Goal: Task Accomplishment & Management: Manage account settings

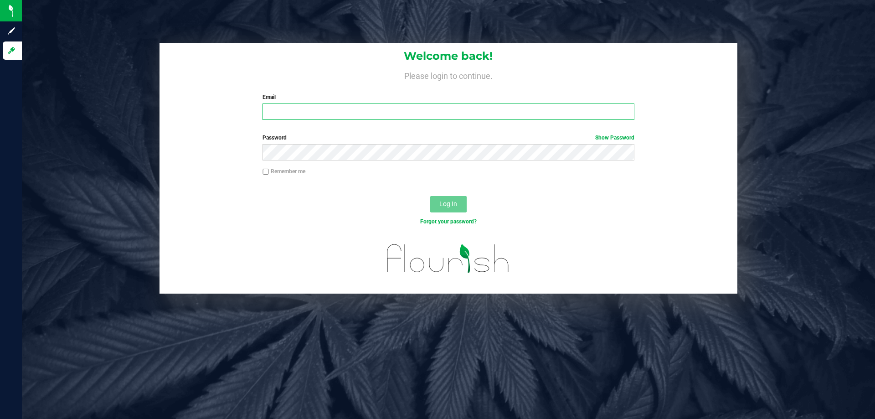
click at [403, 104] on input "Email" at bounding box center [448, 111] width 371 height 16
type input "sajones@liveparallel.com"
click at [430, 196] on button "Log In" at bounding box center [448, 204] width 36 height 16
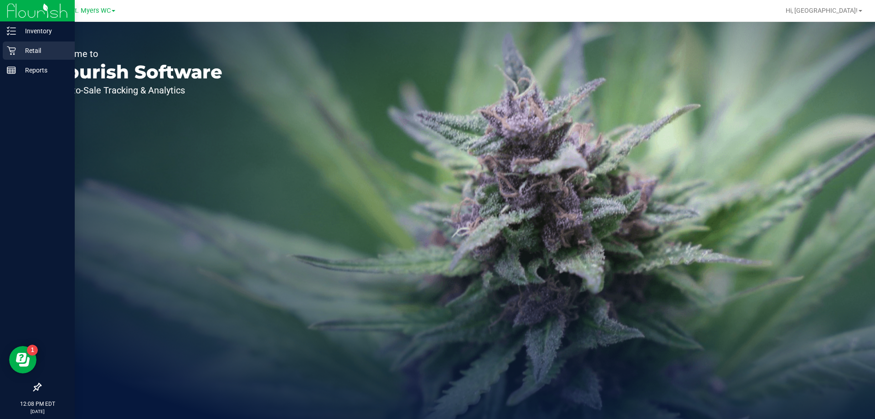
click at [26, 53] on p "Retail" at bounding box center [43, 50] width 55 height 11
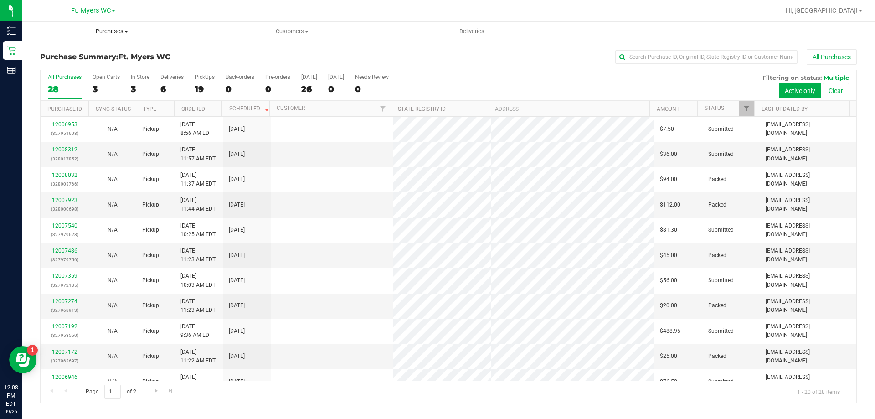
click at [91, 34] on span "Purchases" at bounding box center [112, 31] width 180 height 8
click at [93, 34] on span "Purchases" at bounding box center [112, 31] width 180 height 8
click at [110, 26] on uib-tab-heading "Purchases Summary of purchases Fulfillment All purchases" at bounding box center [112, 31] width 180 height 19
click at [42, 67] on span "Fulfillment" at bounding box center [50, 66] width 57 height 8
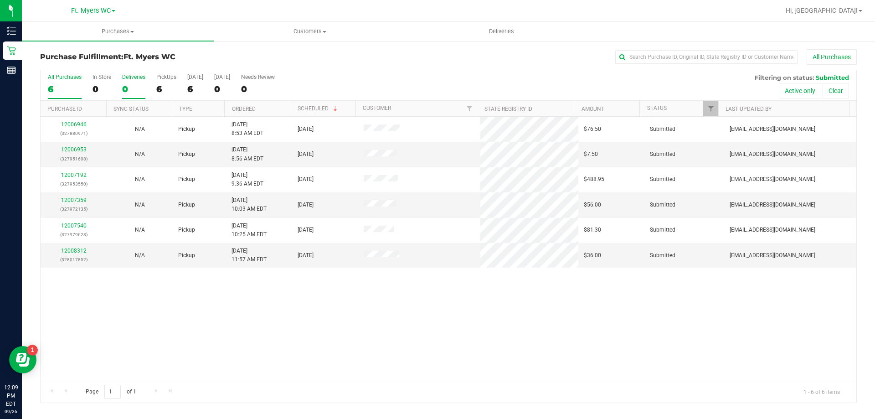
click at [129, 79] on div "Deliveries" at bounding box center [133, 77] width 23 height 6
click at [0, 0] on input "Deliveries 0" at bounding box center [0, 0] width 0 height 0
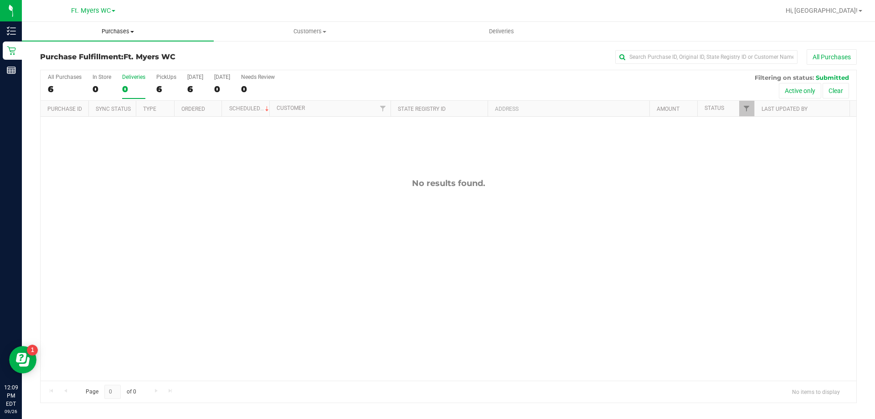
click at [121, 34] on span "Purchases" at bounding box center [118, 31] width 192 height 8
click at [39, 55] on span "Summary of purchases" at bounding box center [68, 55] width 93 height 8
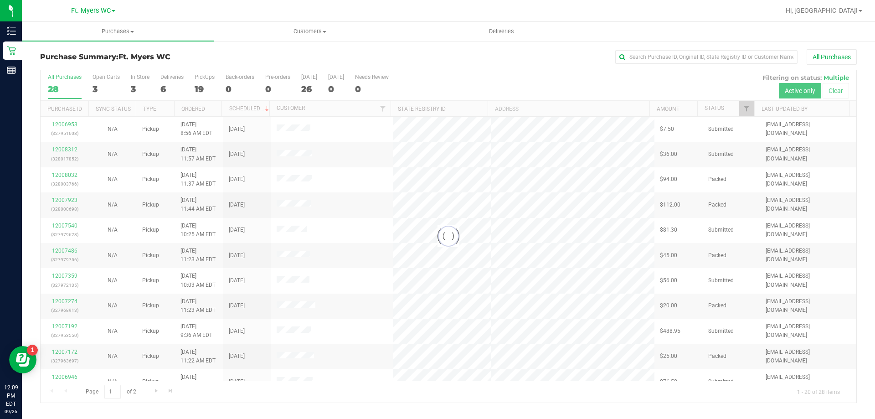
click at [171, 78] on div at bounding box center [449, 236] width 816 height 332
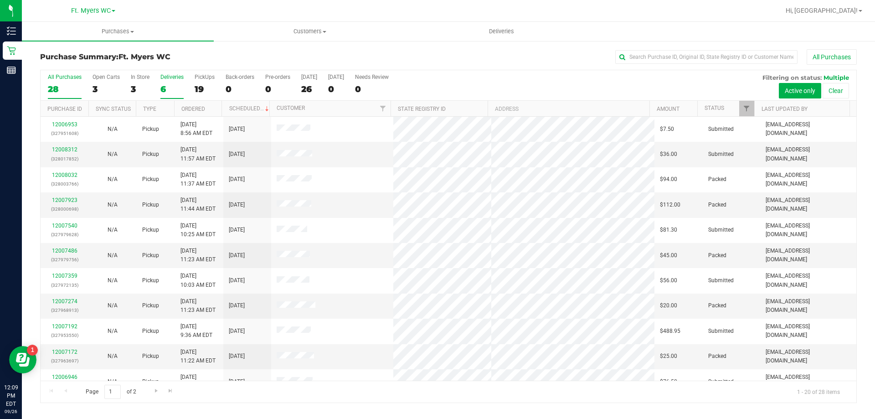
click at [163, 79] on div "Deliveries" at bounding box center [171, 77] width 23 height 6
click at [0, 0] on input "Deliveries 6" at bounding box center [0, 0] width 0 height 0
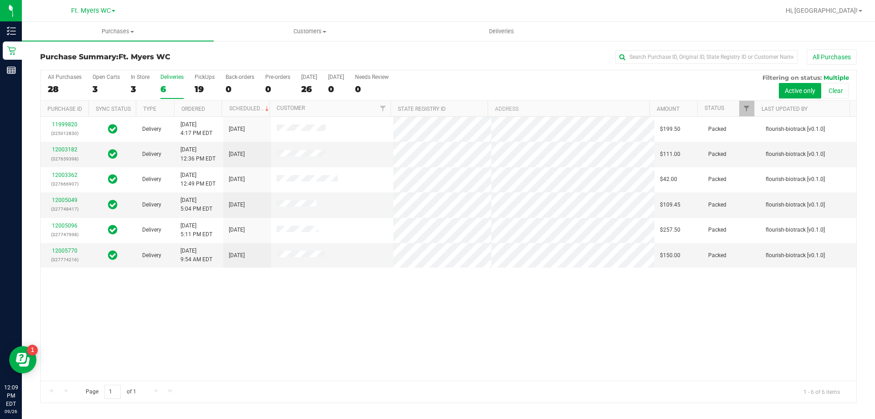
click at [178, 73] on div "All Purchases 28 Open Carts 3 In Store 3 Deliveries 6 PickUps 19 Back-orders 0 …" at bounding box center [449, 73] width 816 height 7
click at [309, 343] on div "11999820 (325012830) Delivery 9/24/2025 4:17 PM EDT 9/26/2025 $199.50 Packed fl…" at bounding box center [449, 249] width 816 height 264
click at [519, 362] on div "11999820 (325012830) Delivery 9/24/2025 4:17 PM EDT 9/26/2025 $199.50 Packed fl…" at bounding box center [449, 249] width 816 height 264
click at [348, 363] on div "11999820 (325012830) Delivery 9/24/2025 4:17 PM EDT 9/26/2025 $199.50 Packed fl…" at bounding box center [449, 249] width 816 height 264
click at [293, 315] on div "11999820 (325012830) Delivery 9/24/2025 4:17 PM EDT 9/26/2025 $199.50 Packed fl…" at bounding box center [449, 249] width 816 height 264
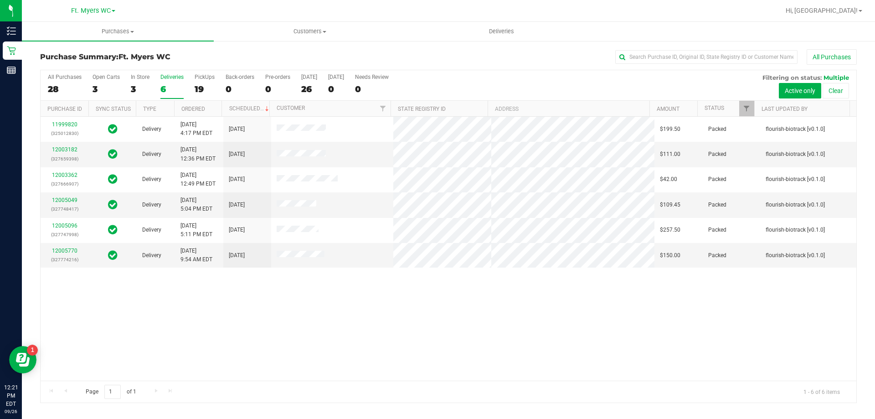
click at [217, 327] on div "11999820 (325012830) Delivery 9/24/2025 4:17 PM EDT 9/26/2025 $199.50 Packed fl…" at bounding box center [449, 249] width 816 height 264
click at [338, 348] on div "11999820 (325012830) Delivery 9/24/2025 4:17 PM EDT 9/26/2025 $199.50 Packed fl…" at bounding box center [449, 249] width 816 height 264
click at [328, 315] on div "11999820 (325012830) Delivery 9/24/2025 4:17 PM EDT 9/26/2025 $199.50 Packed fl…" at bounding box center [449, 249] width 816 height 264
click at [280, 328] on div "11999820 (325012830) Delivery 9/24/2025 4:17 PM EDT 9/26/2025 $199.50 Packed fl…" at bounding box center [449, 249] width 816 height 264
click at [375, 328] on div "11999820 (325012830) Delivery 9/24/2025 4:17 PM EDT 9/26/2025 $199.50 Packed fl…" at bounding box center [449, 249] width 816 height 264
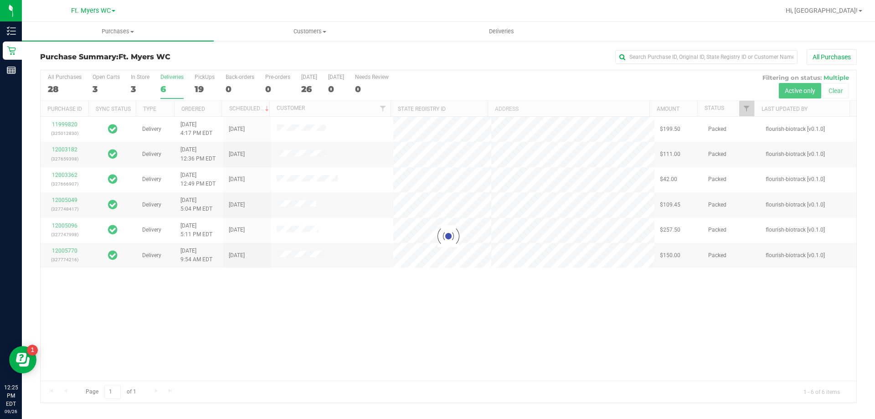
click at [64, 227] on div at bounding box center [449, 236] width 816 height 332
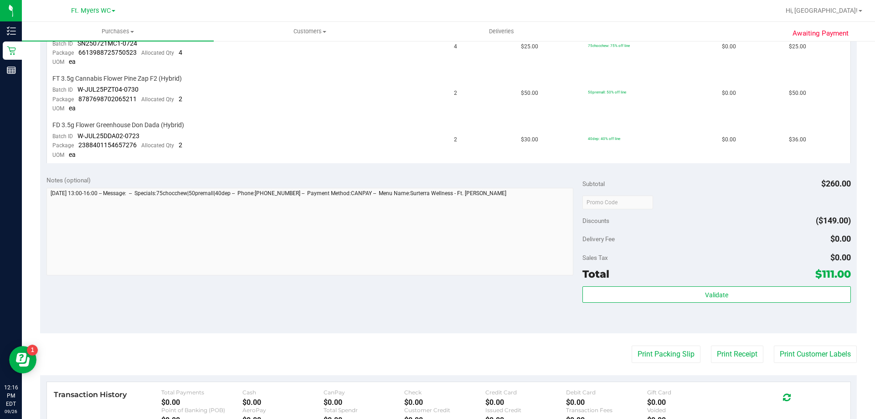
scroll to position [273, 0]
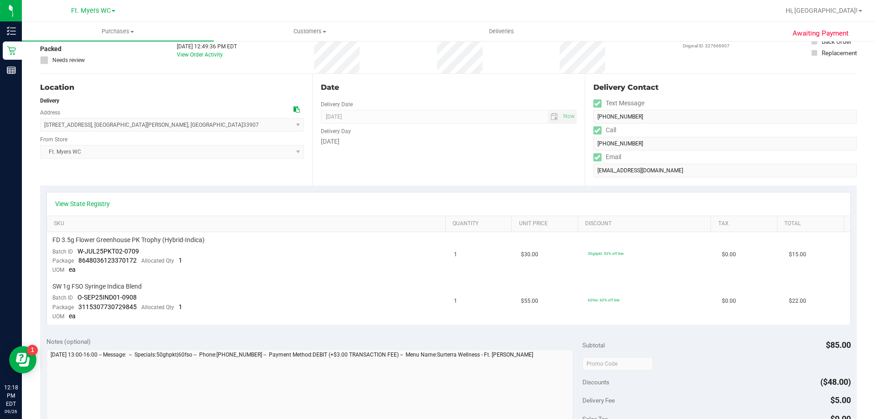
scroll to position [273, 0]
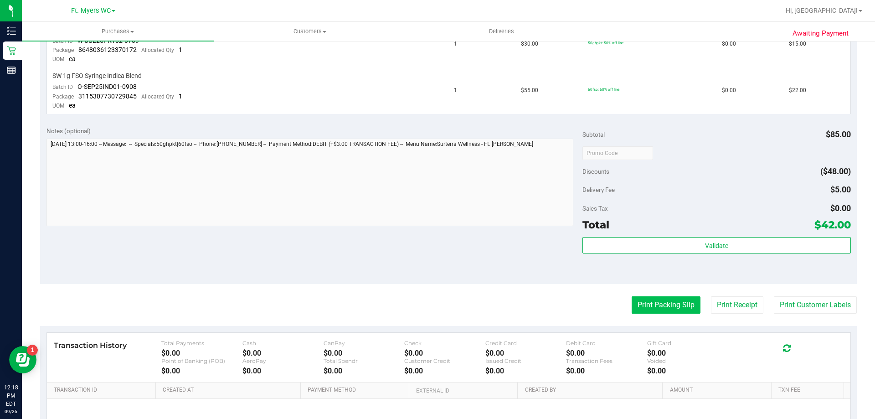
click at [673, 307] on button "Print Packing Slip" at bounding box center [666, 304] width 69 height 17
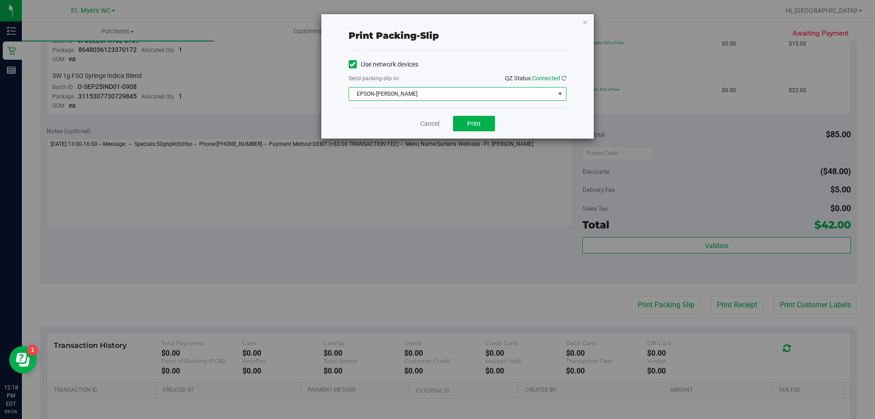
click at [419, 98] on span "EPSON-[PERSON_NAME]" at bounding box center [452, 94] width 206 height 13
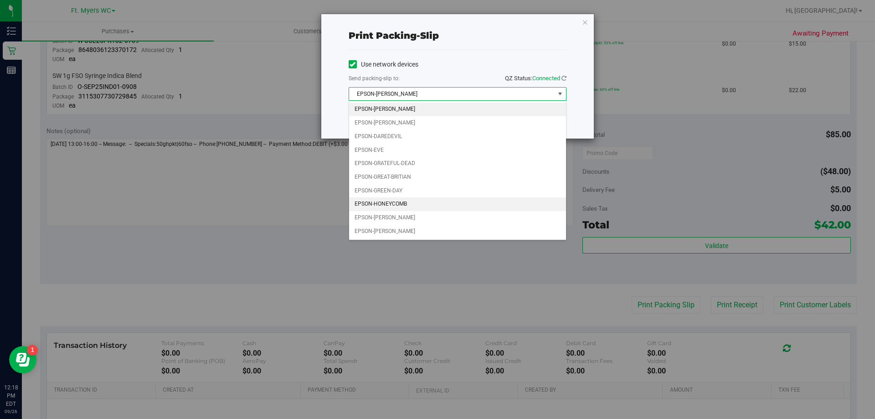
click at [395, 201] on li "EPSON-HONEYCOMB" at bounding box center [457, 204] width 217 height 14
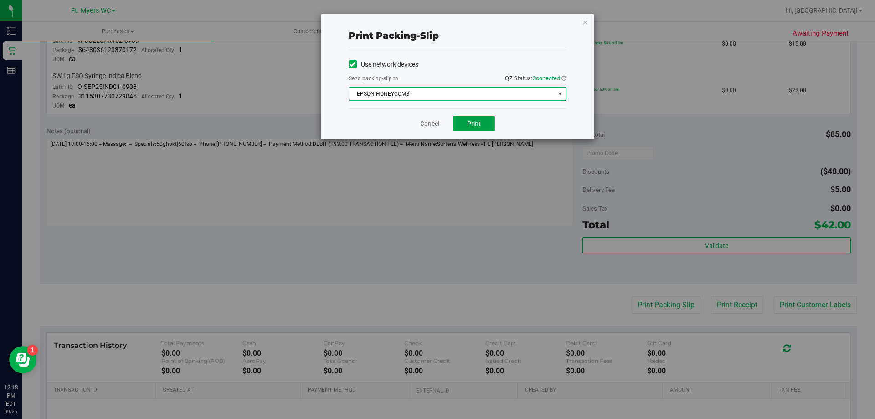
click at [474, 123] on span "Print" at bounding box center [474, 123] width 14 height 7
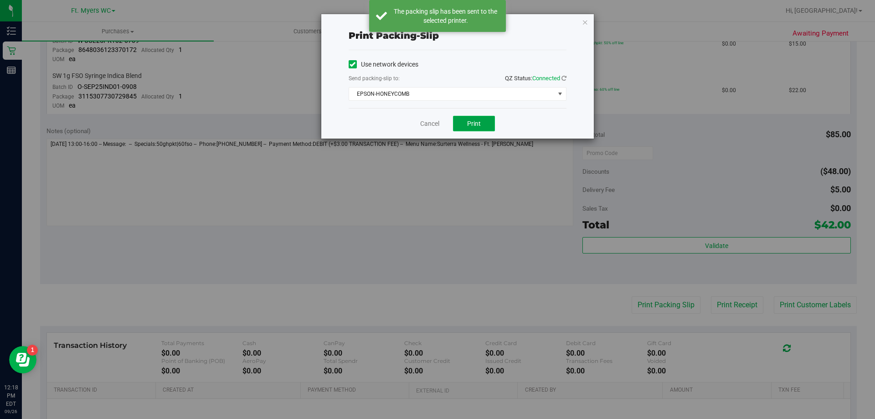
click at [474, 123] on span "Print" at bounding box center [474, 123] width 14 height 7
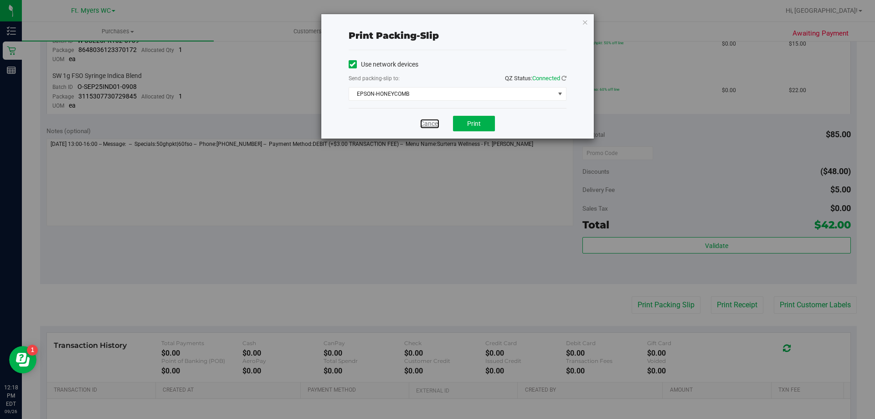
click at [432, 124] on link "Cancel" at bounding box center [429, 124] width 19 height 10
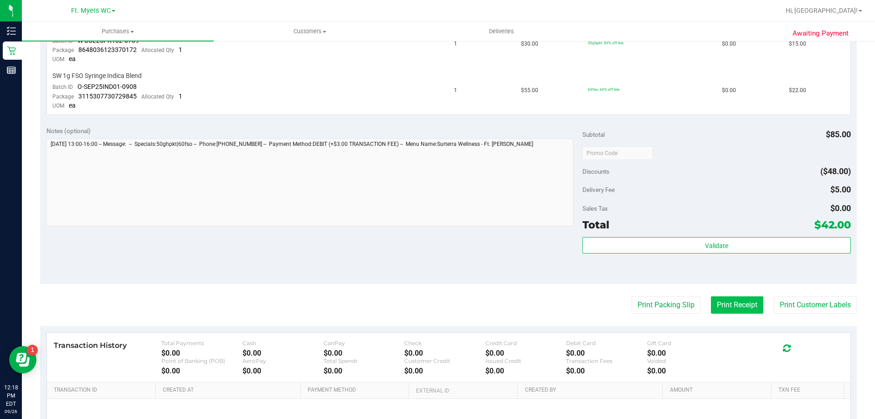
click at [749, 310] on button "Print Receipt" at bounding box center [737, 304] width 52 height 17
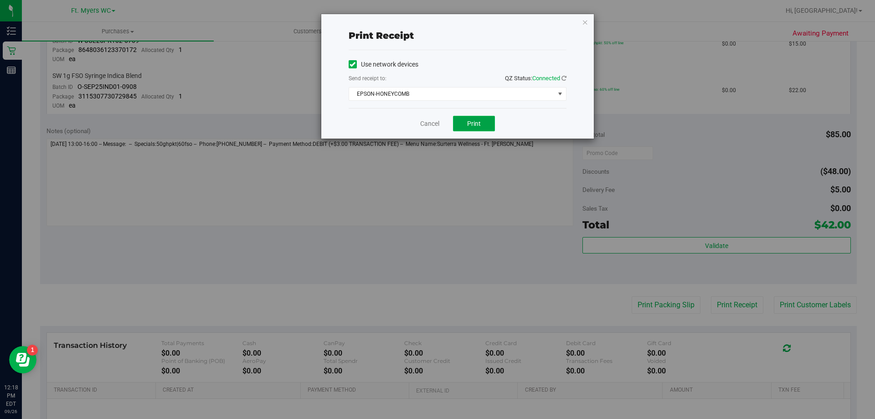
click at [454, 117] on button "Print" at bounding box center [474, 123] width 42 height 15
click at [465, 123] on button "Print" at bounding box center [474, 123] width 42 height 15
click at [428, 126] on link "Cancel" at bounding box center [429, 124] width 19 height 10
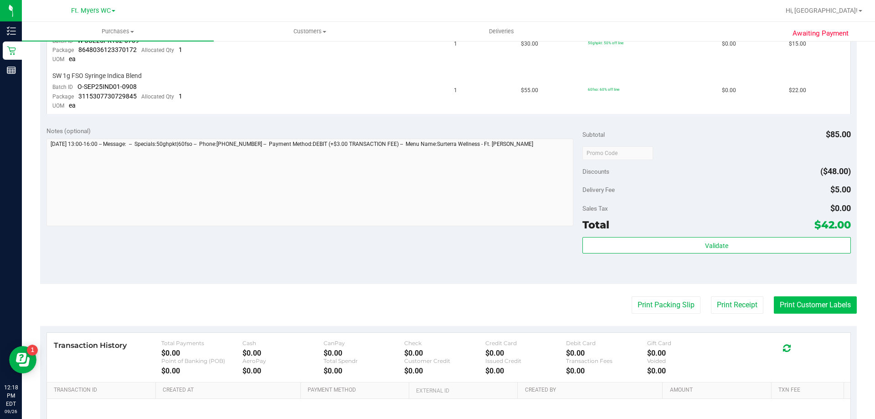
click at [811, 311] on button "Print Customer Labels" at bounding box center [815, 304] width 83 height 17
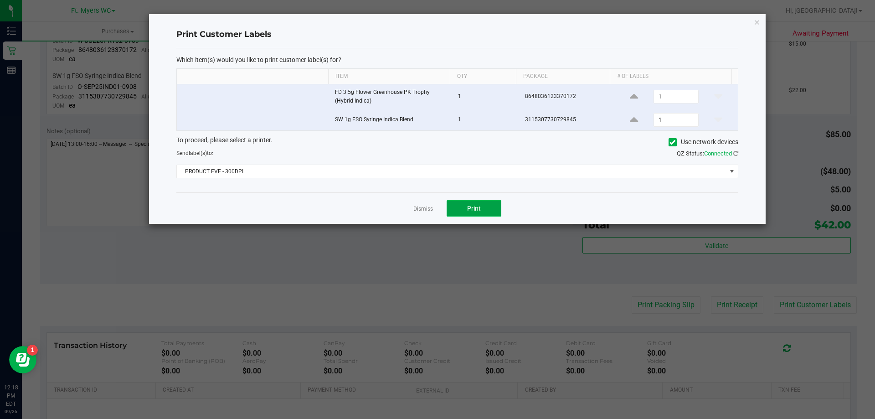
click at [459, 209] on button "Print" at bounding box center [474, 208] width 55 height 16
click at [418, 210] on link "Dismiss" at bounding box center [423, 209] width 20 height 8
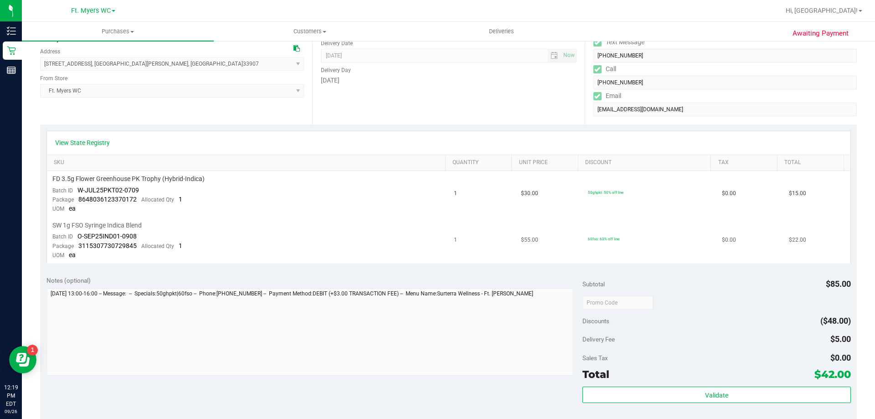
scroll to position [91, 0]
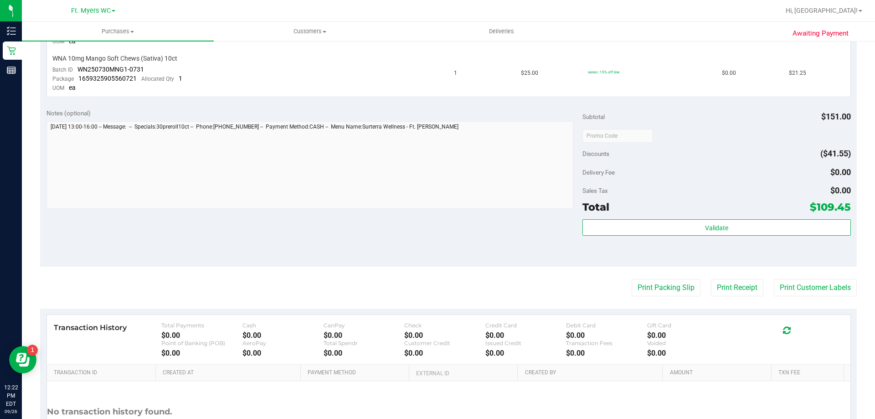
scroll to position [319, 0]
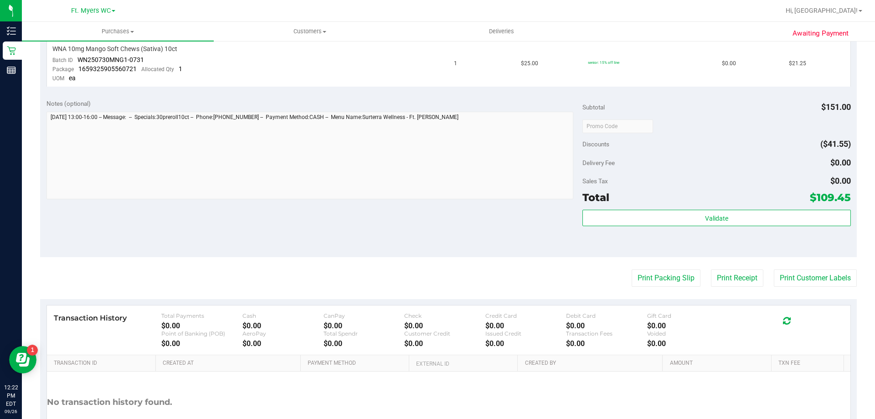
click at [642, 288] on purchase-details "Back Send Back to Created Cancel Purchase View Profile # 12005049 BioTrack ID: …" at bounding box center [448, 99] width 817 height 739
click at [648, 280] on button "Print Packing Slip" at bounding box center [666, 277] width 69 height 17
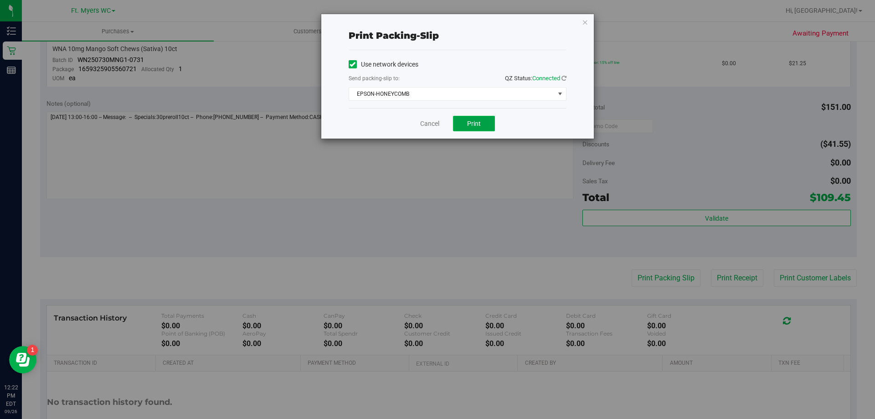
click at [469, 126] on span "Print" at bounding box center [474, 123] width 14 height 7
click at [428, 120] on link "Cancel" at bounding box center [429, 124] width 19 height 10
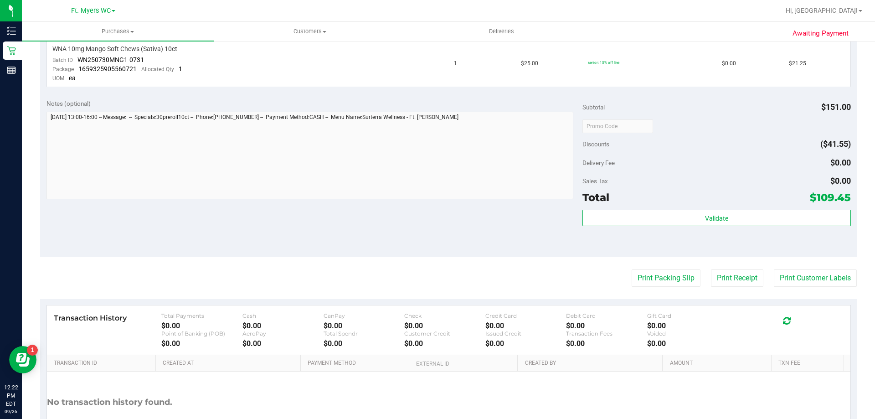
click at [728, 288] on purchase-details "Back Send Back to Created Cancel Purchase View Profile # 12005049 BioTrack ID: …" at bounding box center [448, 99] width 817 height 739
click at [728, 279] on button "Print Receipt" at bounding box center [737, 277] width 52 height 17
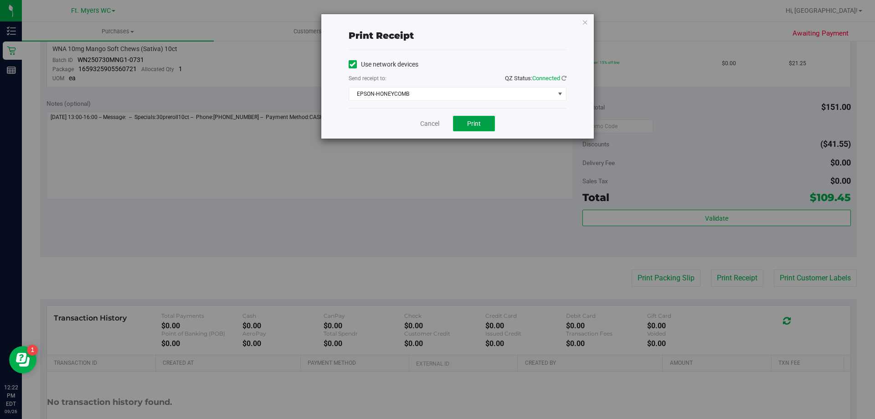
click at [493, 126] on button "Print" at bounding box center [474, 123] width 42 height 15
click at [487, 124] on button "Print" at bounding box center [474, 123] width 42 height 15
click at [425, 127] on link "Cancel" at bounding box center [429, 124] width 19 height 10
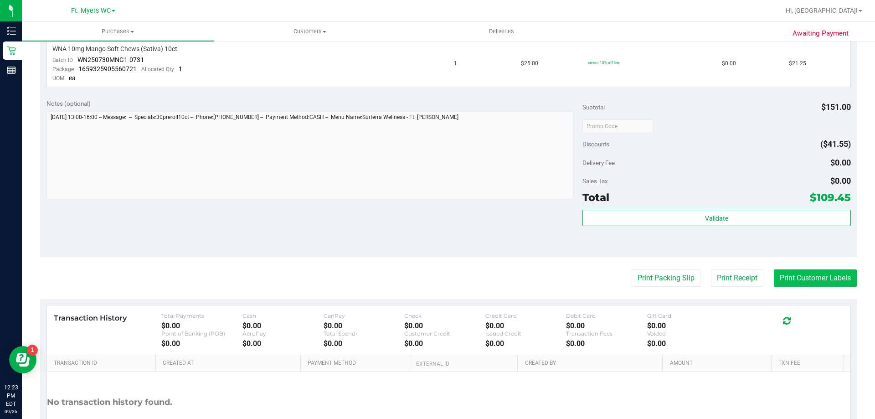
click at [790, 284] on button "Print Customer Labels" at bounding box center [815, 277] width 83 height 17
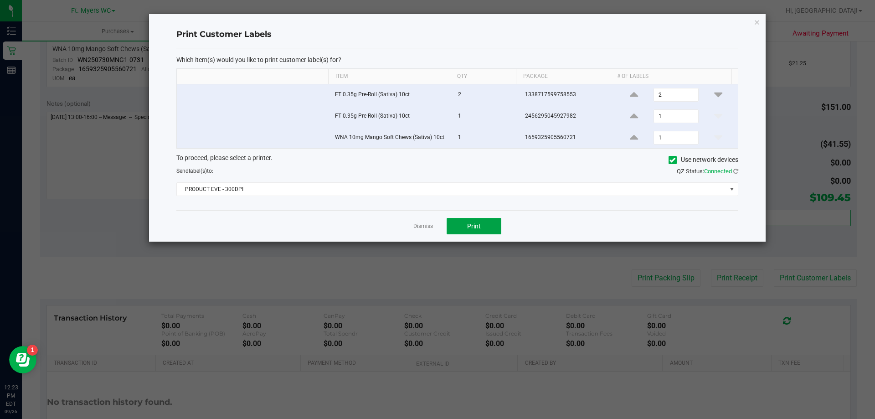
click at [497, 233] on button "Print" at bounding box center [474, 226] width 55 height 16
click at [416, 224] on link "Dismiss" at bounding box center [423, 226] width 20 height 8
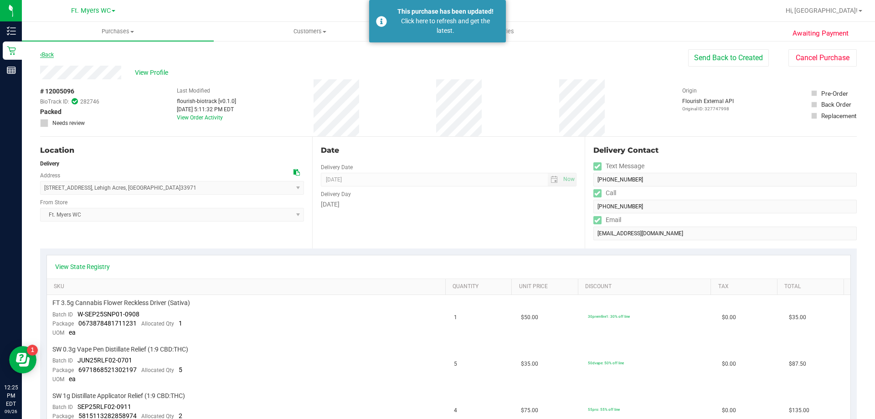
click at [46, 52] on link "Back" at bounding box center [47, 55] width 14 height 6
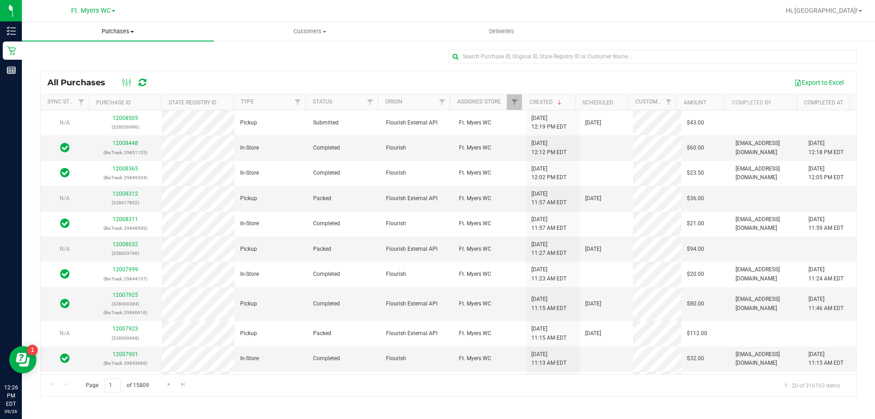
click at [112, 33] on span "Purchases" at bounding box center [118, 31] width 192 height 8
click at [72, 56] on span "Summary of purchases" at bounding box center [68, 55] width 93 height 8
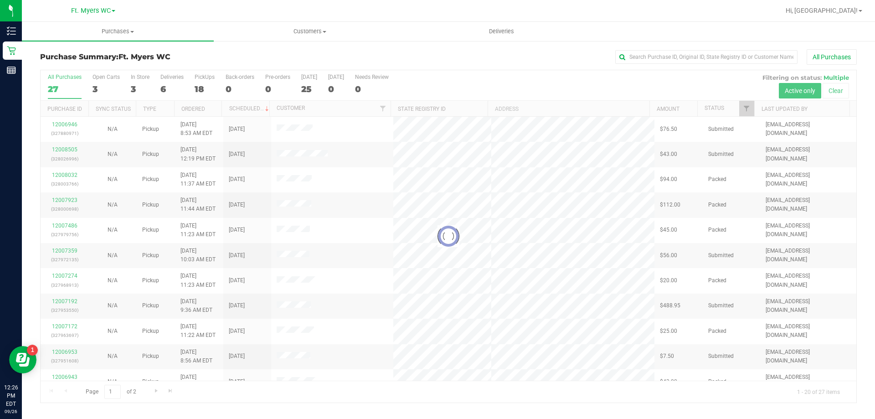
click at [179, 79] on div at bounding box center [449, 236] width 816 height 332
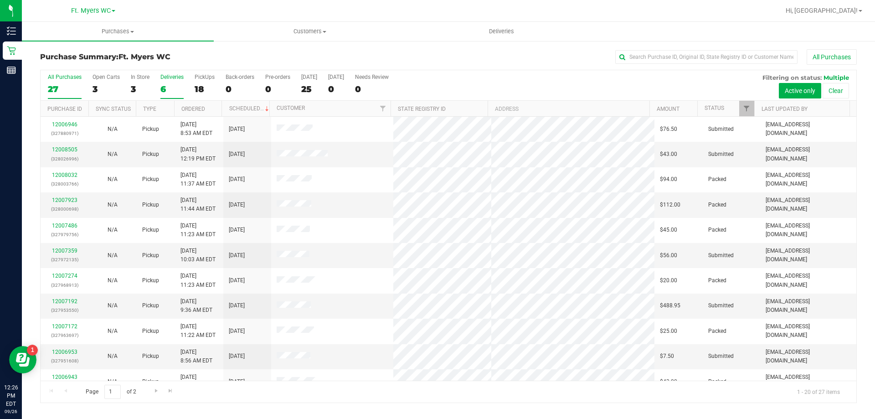
click at [171, 80] on label "Deliveries 6" at bounding box center [171, 86] width 23 height 25
click at [0, 0] on input "Deliveries 6" at bounding box center [0, 0] width 0 height 0
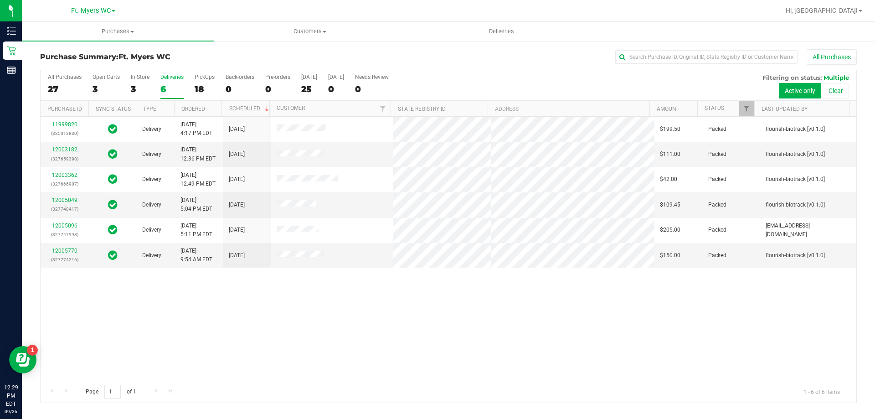
click at [535, 326] on div "11999820 (325012830) Delivery [DATE] 4:17 PM EDT 9/26/2025 $199.50 Packed flour…" at bounding box center [449, 249] width 816 height 264
click at [375, 314] on div "11999820 (325012830) Delivery [DATE] 4:17 PM EDT 9/26/2025 $199.50 Packed flour…" at bounding box center [449, 249] width 816 height 264
click at [590, 330] on div "11999820 (325012830) Delivery [DATE] 4:17 PM EDT 9/26/2025 $199.50 Packed flour…" at bounding box center [449, 249] width 816 height 264
click at [376, 320] on div "11999820 (325012830) Delivery [DATE] 4:17 PM EDT 9/26/2025 $199.50 Packed flour…" at bounding box center [449, 249] width 816 height 264
click at [508, 31] on span "Deliveries" at bounding box center [502, 31] width 50 height 8
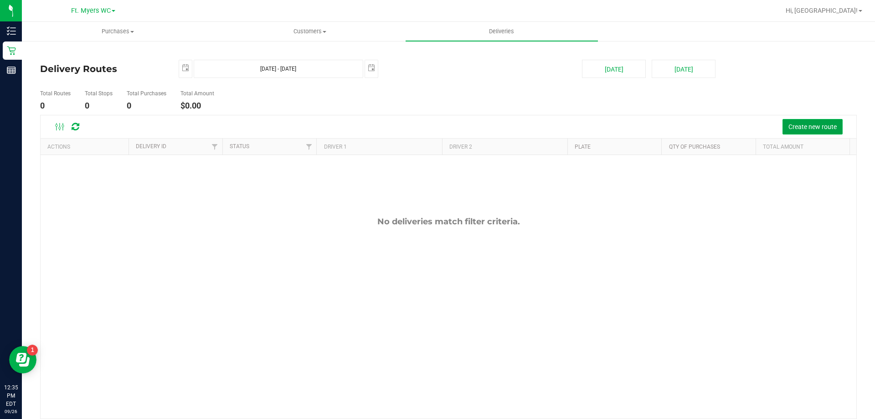
click at [800, 128] on span "Create new route" at bounding box center [813, 126] width 48 height 7
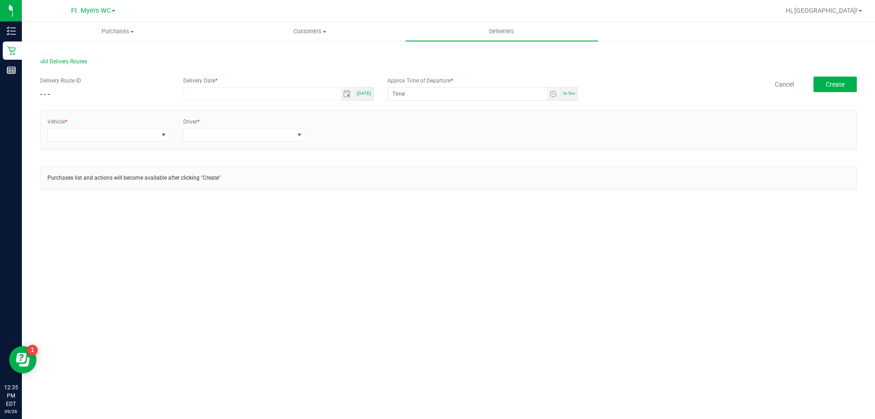
type input "month/day/year"
click at [272, 98] on input "month/day/year" at bounding box center [262, 94] width 157 height 13
click at [371, 94] on div "Today" at bounding box center [364, 94] width 19 height 14
type input "[DATE]"
click at [501, 96] on input "12:00 AM" at bounding box center [467, 94] width 159 height 13
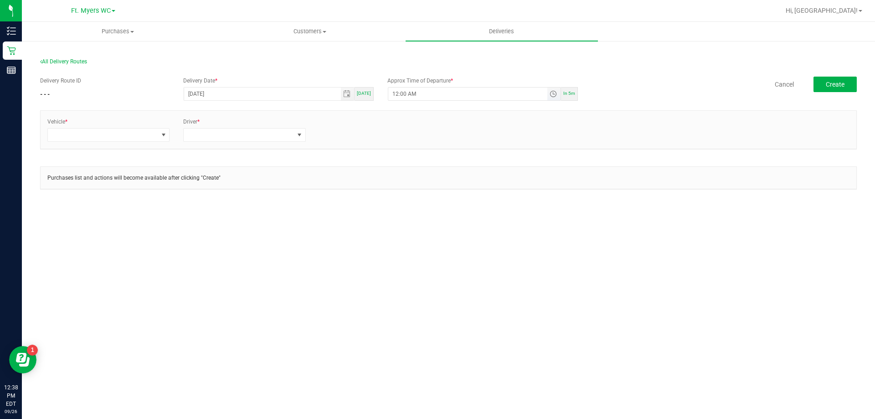
click at [501, 96] on input "12:00 AM" at bounding box center [467, 94] width 159 height 13
click at [393, 97] on input "12:00 AM" at bounding box center [467, 94] width 159 height 13
type input "1:00 PM"
click at [684, 95] on div "Delivery Route ID - - - Delivery Date * 09/26/2025 Today Approx Time of Departu…" at bounding box center [448, 90] width 817 height 26
click at [149, 137] on span at bounding box center [103, 135] width 110 height 13
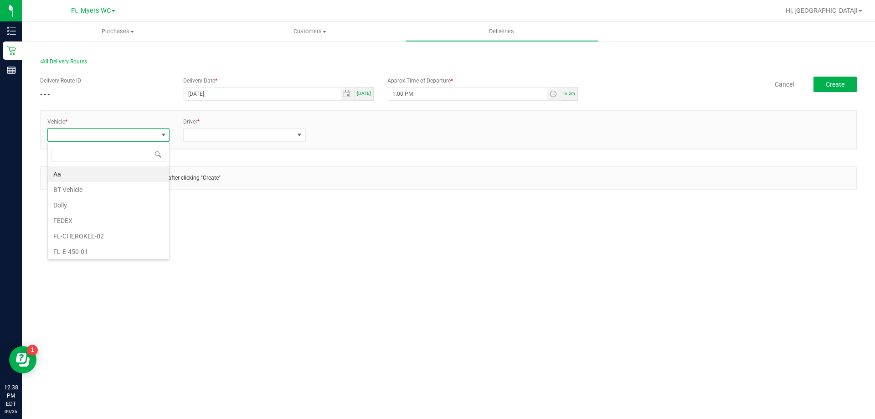
scroll to position [14, 123]
type input "rogue"
click at [113, 234] on li "FL-ROGUE-06" at bounding box center [108, 235] width 121 height 15
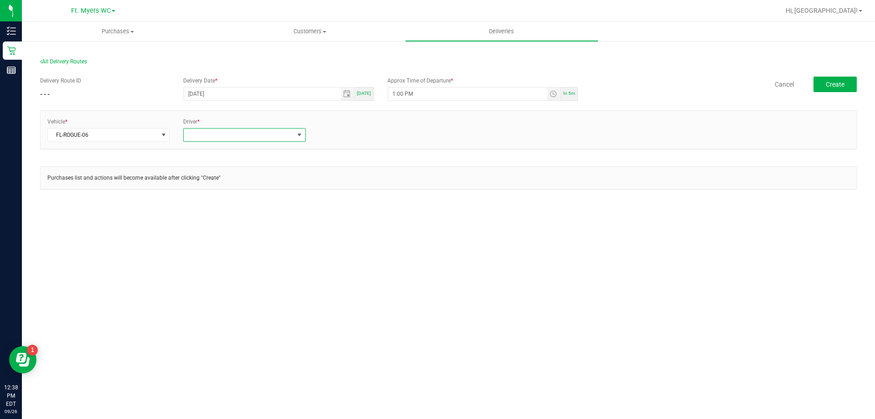
click at [226, 137] on span at bounding box center [239, 135] width 110 height 13
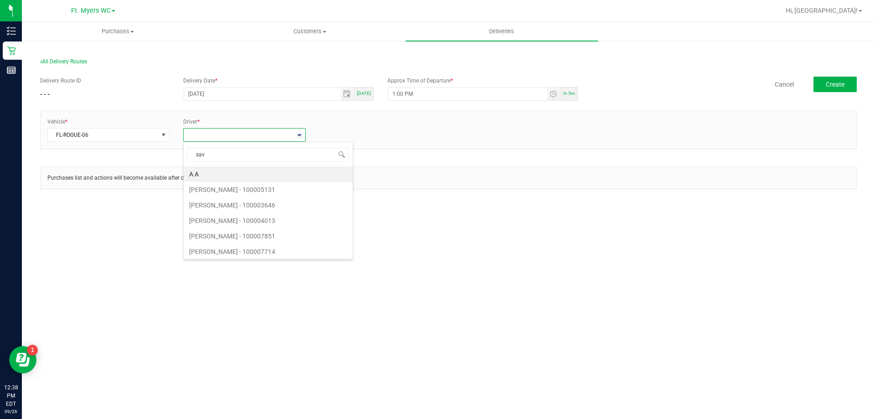
type input "sava"
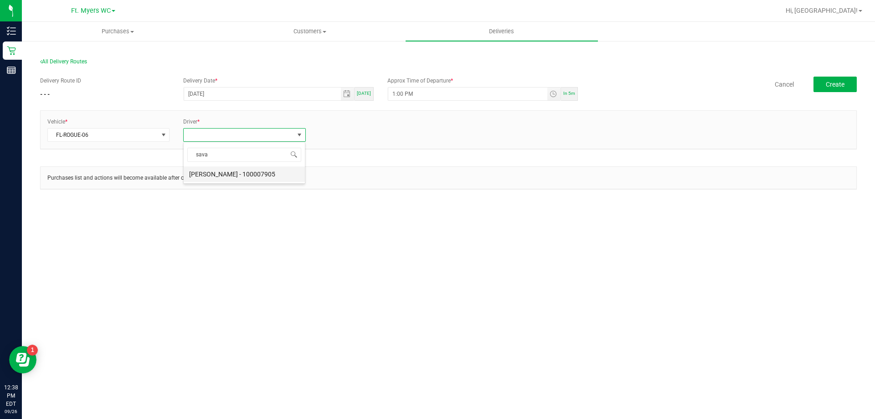
click at [210, 178] on li "Savannah Jones - 100007905" at bounding box center [244, 173] width 121 height 15
click at [340, 134] on link "+ Add Driver" at bounding box center [335, 132] width 30 height 6
click at [340, 134] on span at bounding box center [375, 135] width 110 height 13
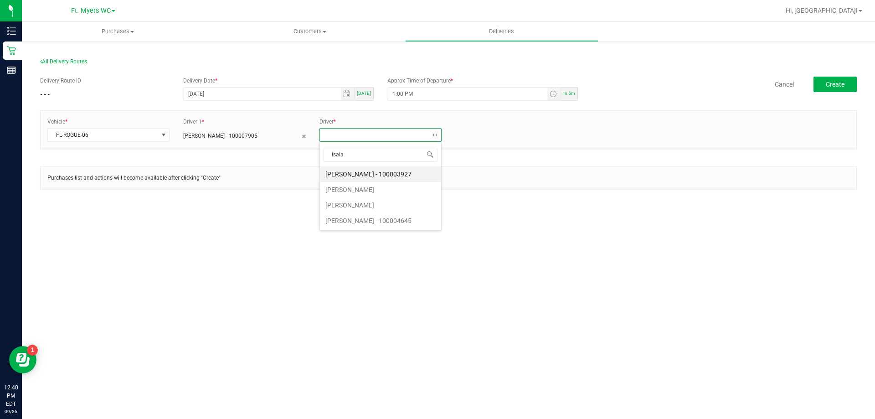
type input "isaiah"
click at [342, 175] on li "Isaiah Knight" at bounding box center [380, 173] width 121 height 15
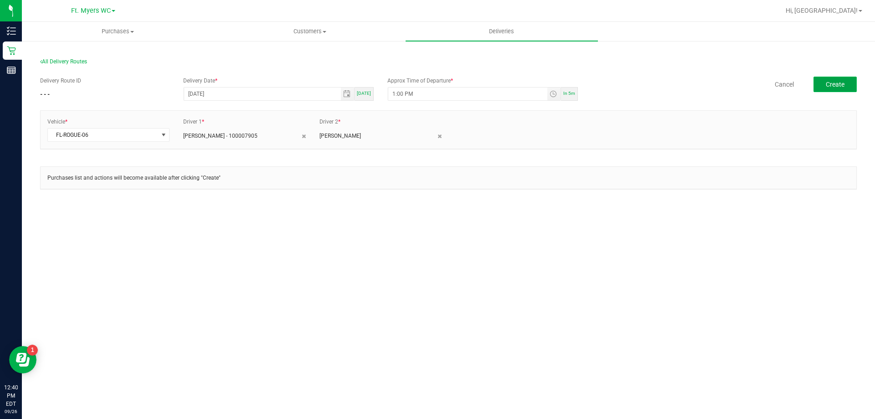
click at [827, 77] on button "Create" at bounding box center [835, 84] width 43 height 15
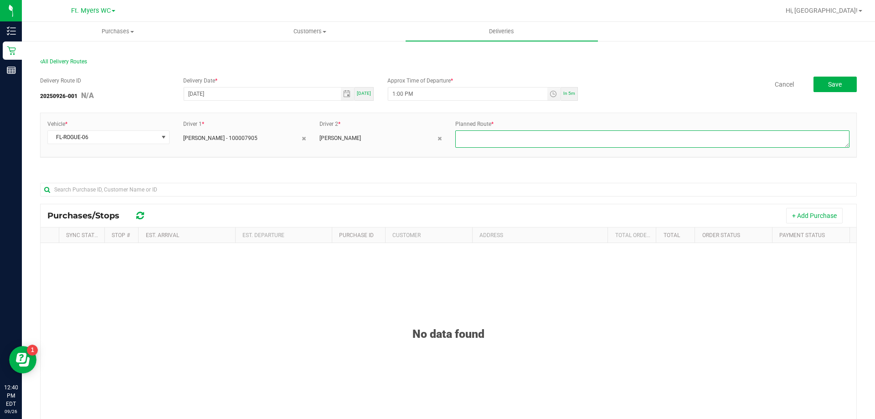
click at [465, 140] on textarea at bounding box center [652, 138] width 394 height 17
type textarea "1 of 1"
click at [578, 163] on div "Vehicle * FL-ROGUE-06 Driver 1 * Savannah Jones - 100007905 Driver 2 * Isaiah K…" at bounding box center [448, 140] width 817 height 54
click at [793, 211] on button "+ Add Purchase" at bounding box center [814, 215] width 57 height 15
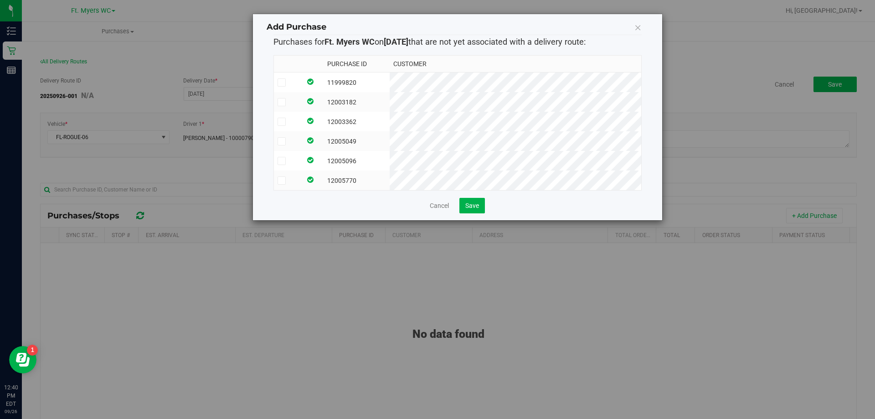
click at [285, 83] on span at bounding box center [282, 82] width 8 height 8
click at [0, 0] on input "checkbox" at bounding box center [0, 0] width 0 height 0
click at [284, 102] on icon at bounding box center [282, 102] width 6 height 0
click at [0, 0] on input "checkbox" at bounding box center [0, 0] width 0 height 0
click at [283, 122] on icon at bounding box center [282, 122] width 6 height 0
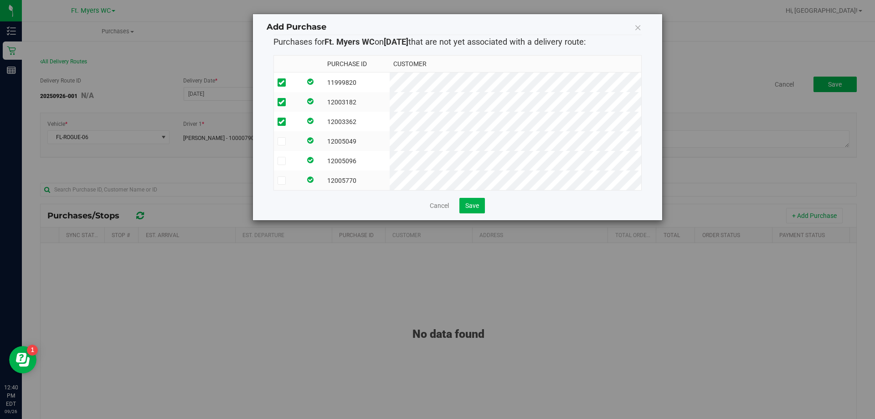
click at [0, 0] on input "checkbox" at bounding box center [0, 0] width 0 height 0
click at [283, 147] on td at bounding box center [287, 141] width 27 height 20
click at [284, 157] on span at bounding box center [282, 161] width 8 height 8
click at [0, 0] on input "checkbox" at bounding box center [0, 0] width 0 height 0
click at [281, 185] on td at bounding box center [287, 180] width 27 height 20
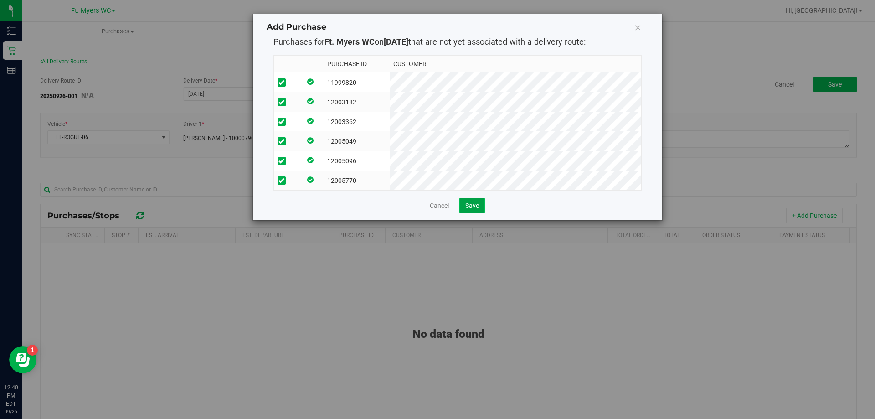
click at [467, 209] on span "Save" at bounding box center [472, 205] width 14 height 7
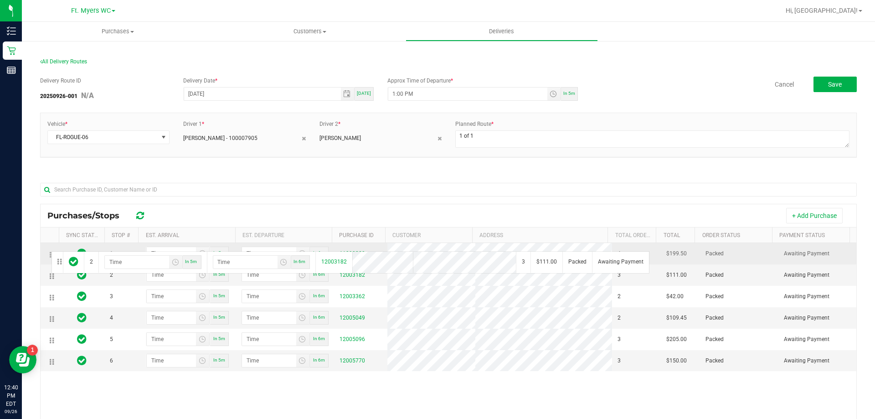
drag, startPoint x: 52, startPoint y: 279, endPoint x: 50, endPoint y: 250, distance: 29.2
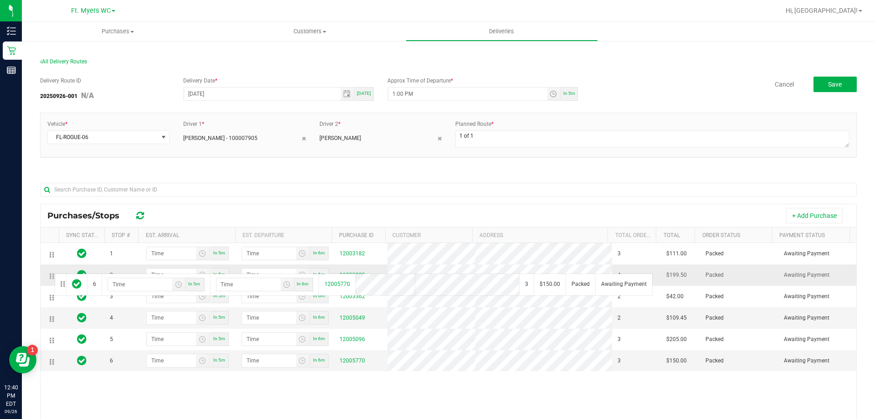
drag, startPoint x: 54, startPoint y: 363, endPoint x: 53, endPoint y: 273, distance: 90.3
click at [52, 366] on td at bounding box center [50, 360] width 18 height 21
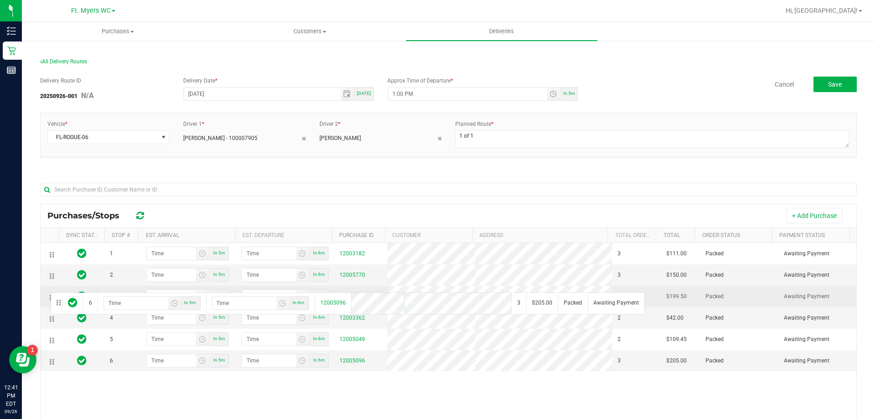
drag, startPoint x: 52, startPoint y: 364, endPoint x: 49, endPoint y: 291, distance: 73.0
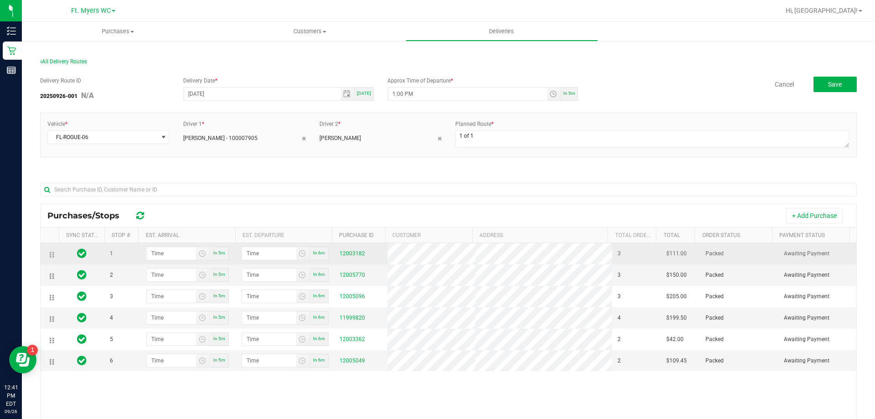
click at [143, 252] on div "In 5m" at bounding box center [187, 254] width 97 height 14
click at [164, 257] on input "hour:minute AM" at bounding box center [172, 253] width 50 height 13
type input "1:00 AM"
type input "1:01 AM"
type input "1:05 AM"
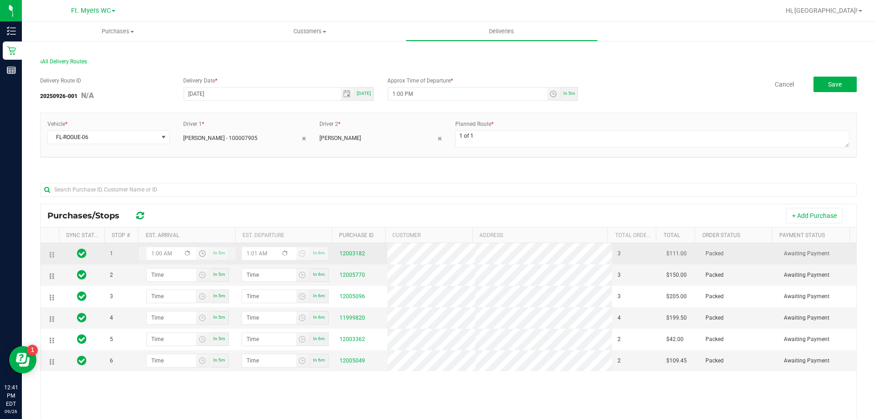
type input "1:06 AM"
type input "1:05 PM"
type input "1:06 PM"
type input "1:05 PM"
click at [180, 262] on td "1:05 PM In 5m" at bounding box center [188, 253] width 98 height 21
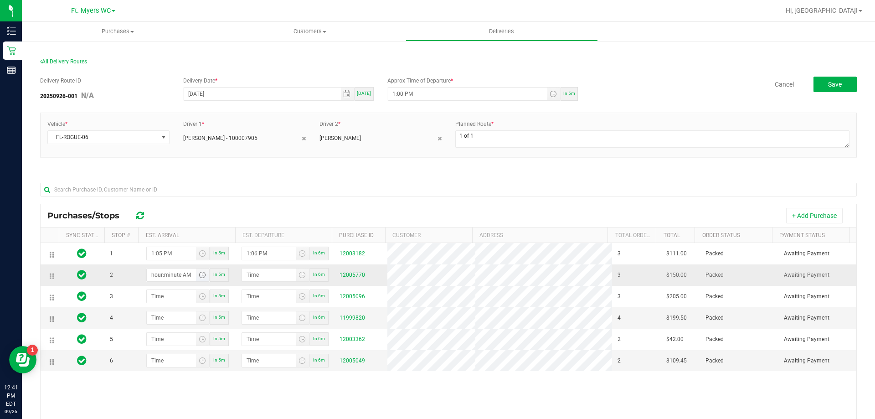
click at [162, 272] on input "hour:minute AM" at bounding box center [172, 274] width 50 height 13
type input "1:01 AM"
type input "1:02 AM"
type input "1:10 AM"
type input "1:11 AM"
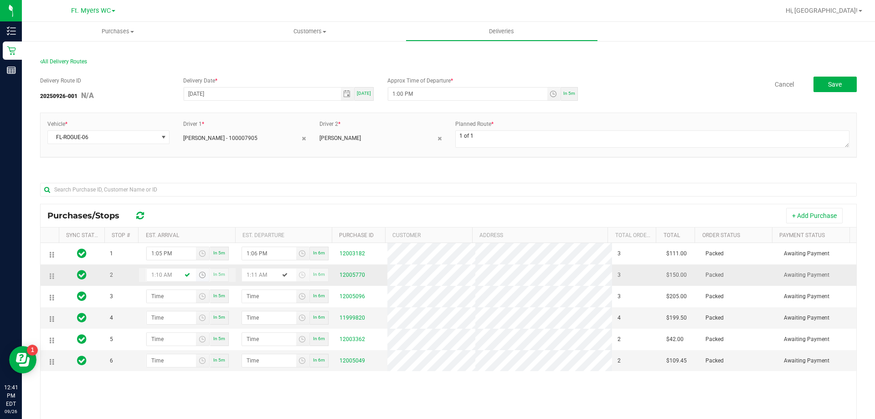
type input "1:10 PM"
type input "1:11 PM"
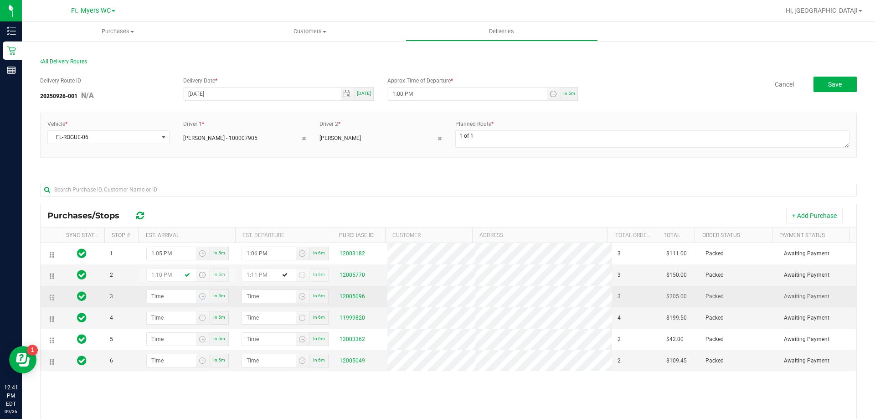
type input "1:10 PM"
click at [158, 298] on input "hour:minute AM" at bounding box center [172, 296] width 50 height 13
type input "1:01 AM"
type input "1:02 AM"
type input "1:15 AM"
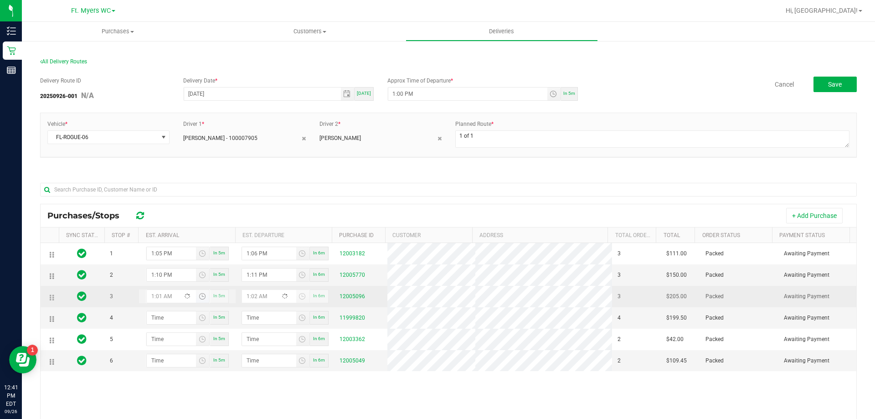
type input "1:16 AM"
type input "1:15 PM"
type input "1:16 PM"
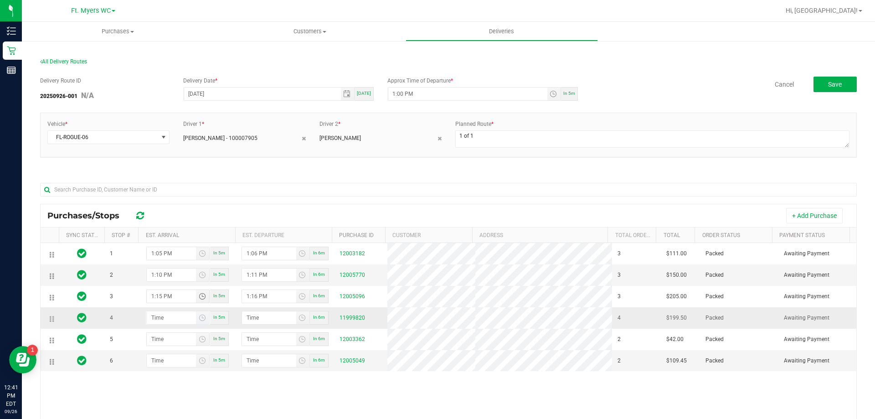
type input "1:15 PM"
click at [162, 318] on input "hour:minute AM" at bounding box center [172, 317] width 50 height 13
type input "1:02 AM"
type input "1:03 AM"
type input "1:20 AM"
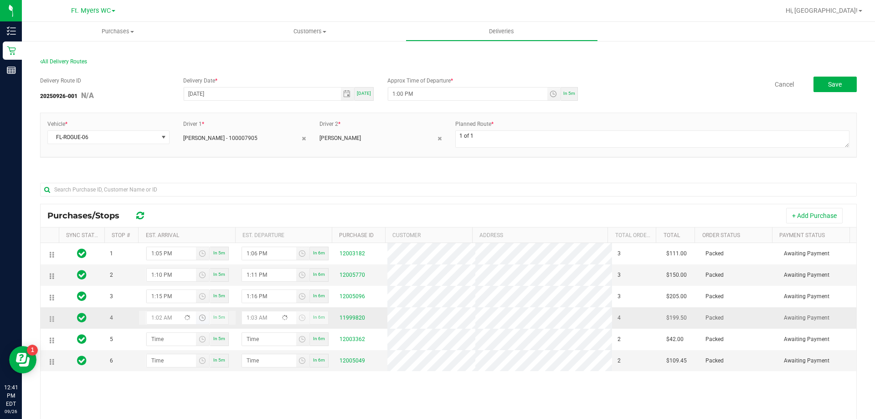
type input "1:21 AM"
type input "1:20 PM"
type input "1:21 PM"
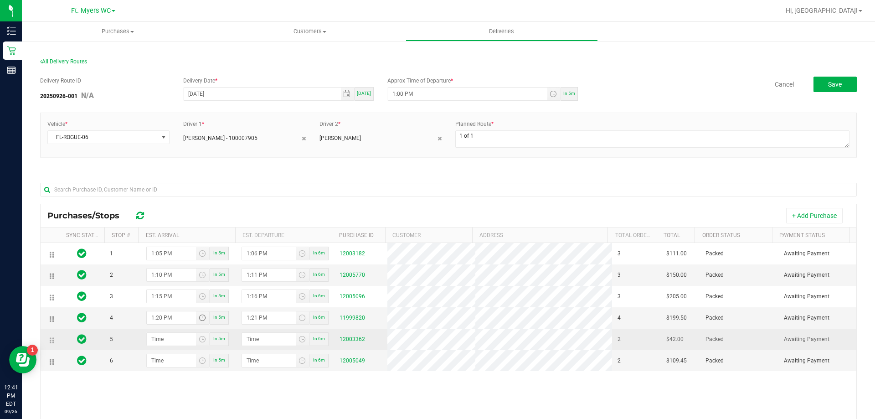
type input "1:20 PM"
click at [162, 332] on td "In 5m" at bounding box center [188, 339] width 98 height 21
click at [162, 336] on input "hour:minute AM" at bounding box center [172, 339] width 50 height 13
type input "1:02 AM"
type input "1:03 AM"
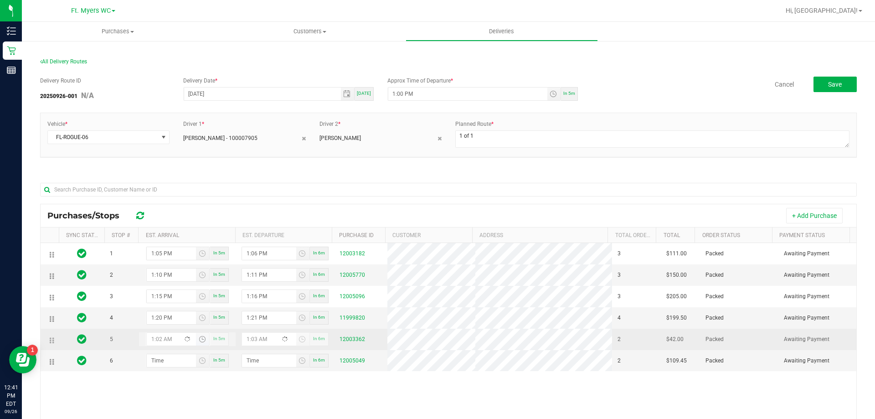
type input "1:25 AM"
type input "1:26 AM"
type input "1:25 PM"
type input "1:26 PM"
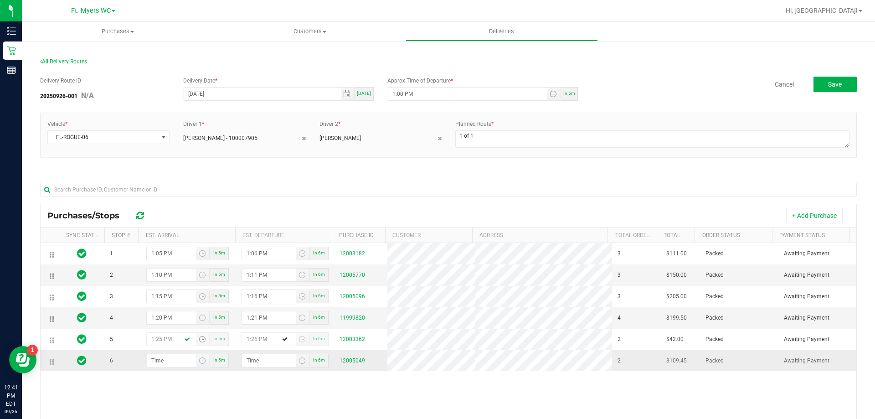
type input "1:25 PM"
click at [150, 359] on input "hour:minute AM" at bounding box center [172, 360] width 50 height 13
type input "1:03 AM"
type input "1:04 AM"
type input "1:30 AM"
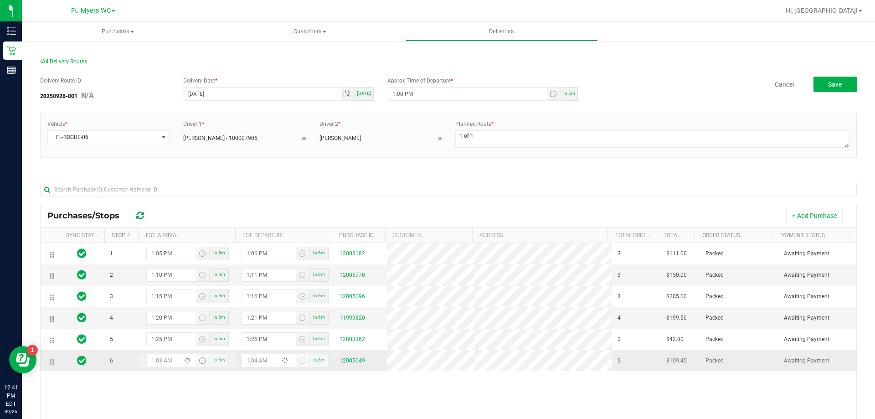
type input "1:31 AM"
type input "1:30 PM"
type input "1:31 PM"
type input "1:30 PM"
click at [162, 383] on div "1 1:05 PM In 5m 1:06 PM In 6m 12003182 3 $111.00 Packed Awaiting Payment 2 1:10…" at bounding box center [449, 375] width 816 height 264
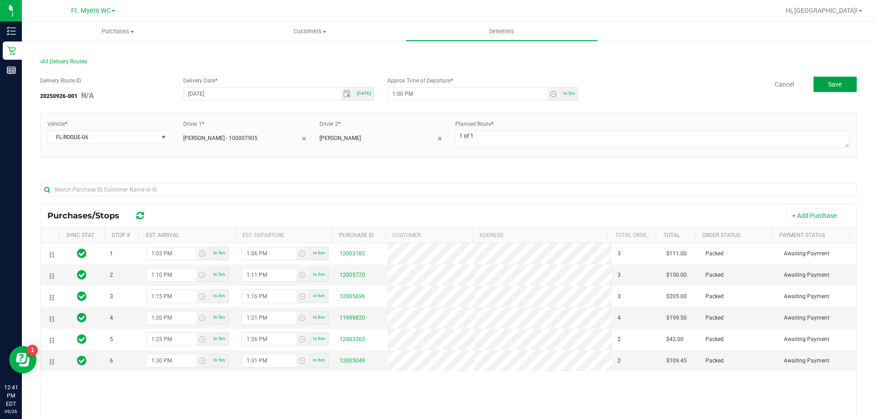
click at [827, 90] on button "Save" at bounding box center [835, 84] width 43 height 15
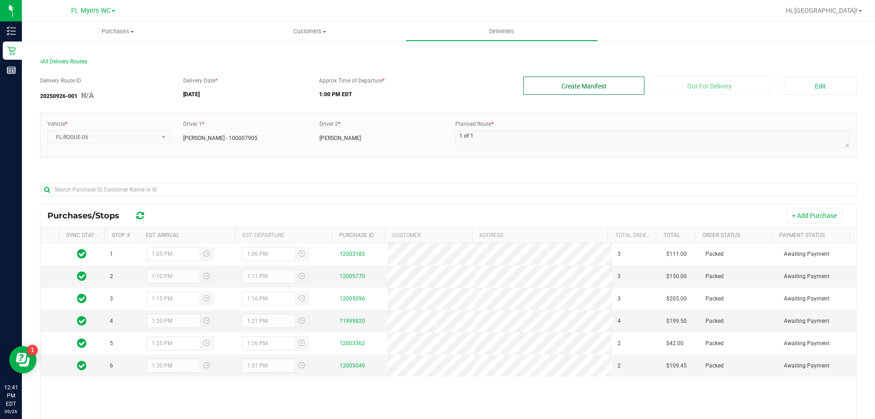
click at [529, 80] on button "Create Manifest" at bounding box center [583, 86] width 121 height 18
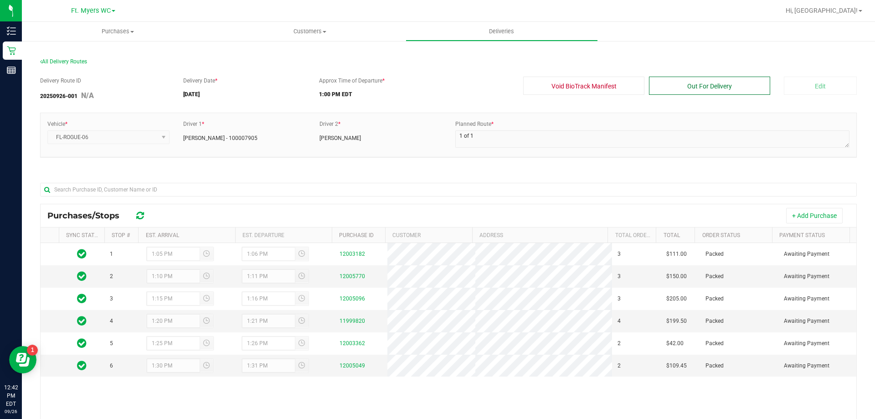
click at [707, 90] on button "Out For Delivery" at bounding box center [709, 86] width 121 height 18
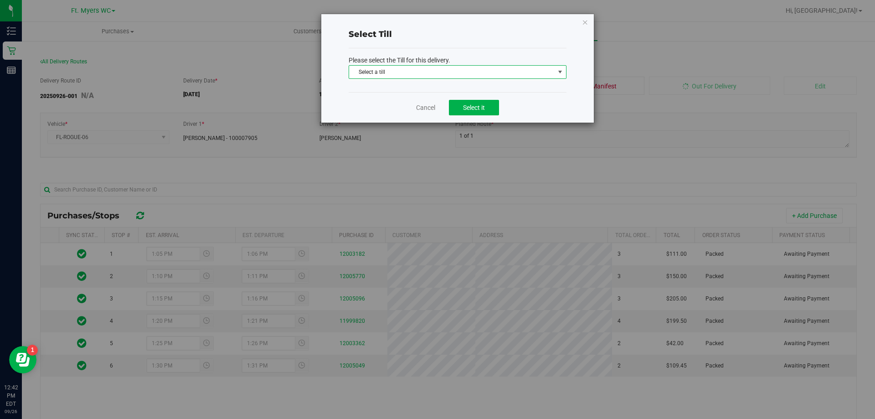
click at [444, 77] on span "Select a till" at bounding box center [452, 72] width 206 height 13
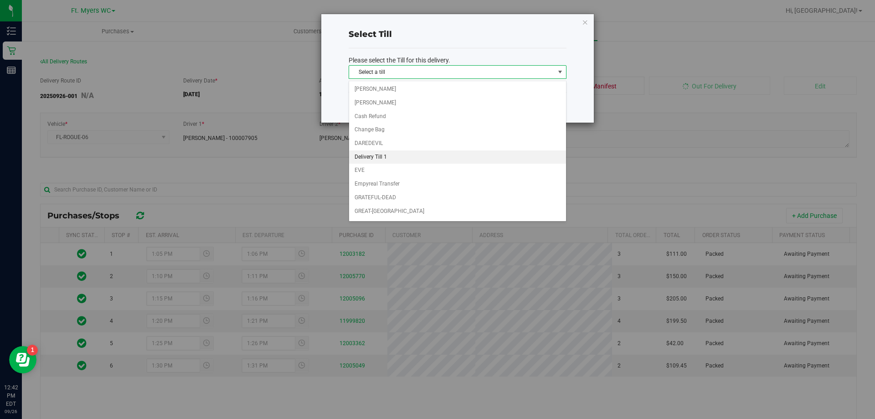
click at [397, 151] on li "Delivery Till 1" at bounding box center [457, 157] width 217 height 14
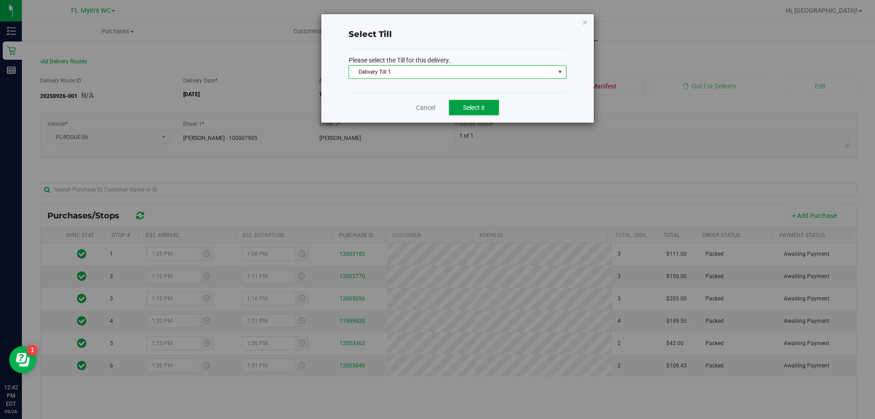
click at [487, 109] on button "Select it" at bounding box center [474, 107] width 50 height 15
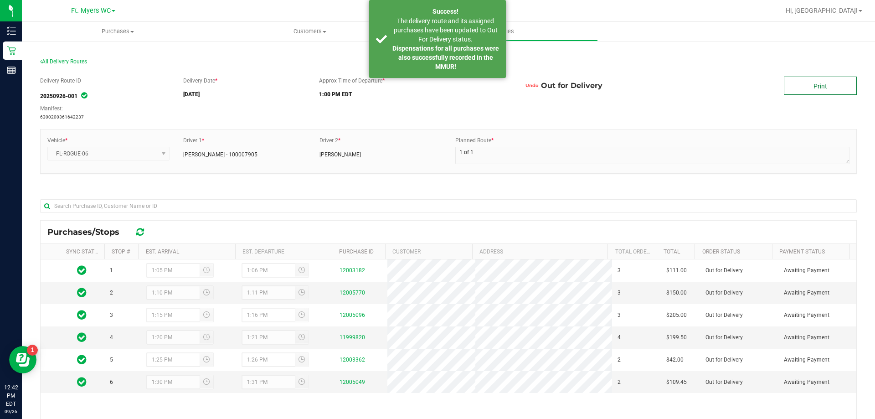
click at [807, 91] on link "Print" at bounding box center [820, 86] width 73 height 18
click at [800, 87] on link "Print" at bounding box center [820, 86] width 73 height 18
click at [517, 32] on span "Deliveries" at bounding box center [502, 31] width 50 height 8
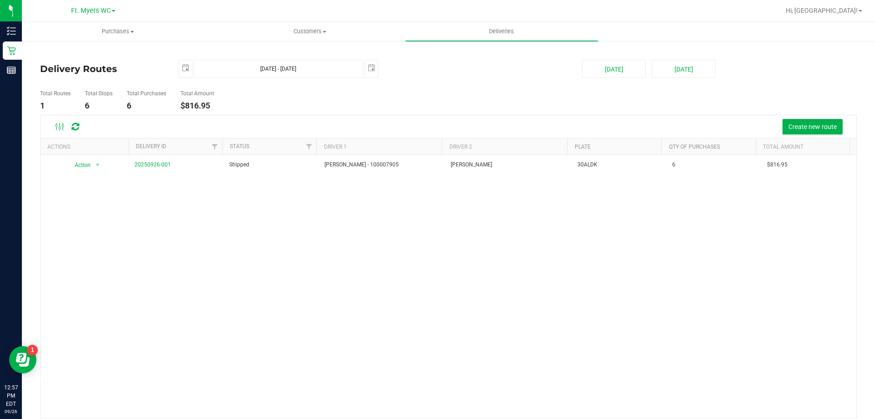
click at [340, 118] on div "Create new route" at bounding box center [449, 126] width 816 height 23
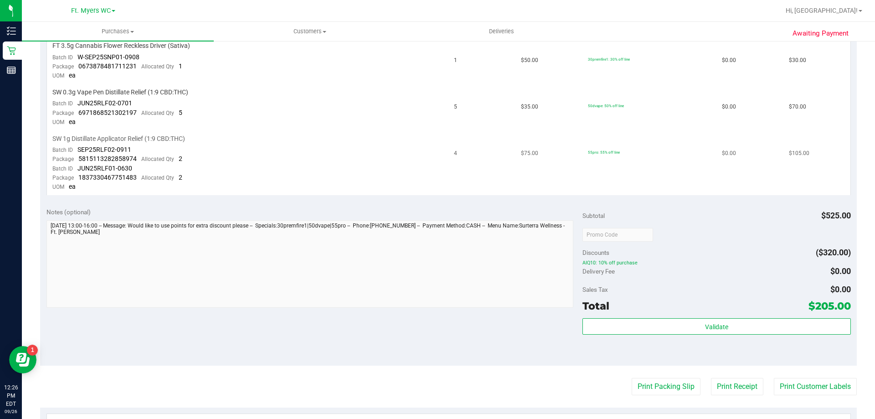
scroll to position [273, 0]
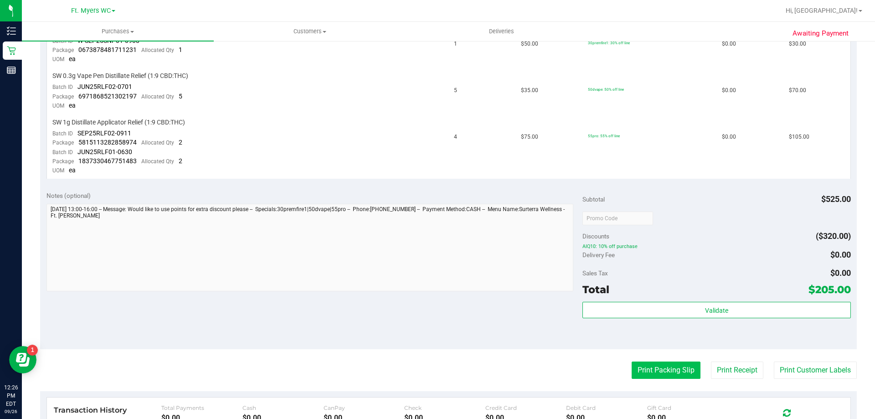
click at [664, 371] on button "Print Packing Slip" at bounding box center [666, 369] width 69 height 17
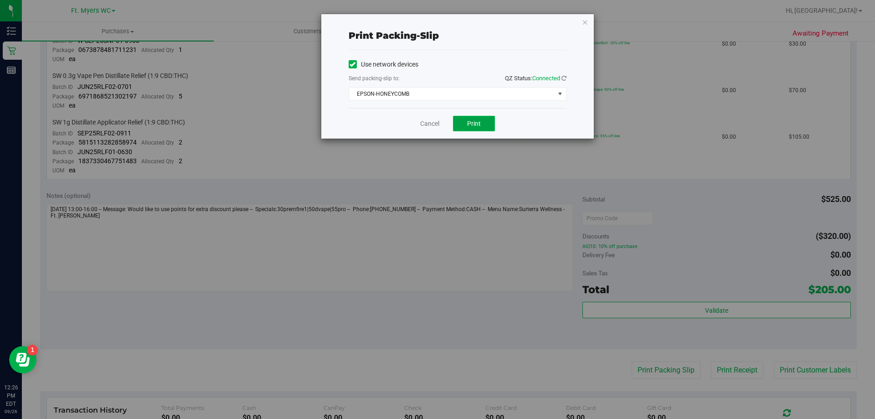
click at [470, 124] on span "Print" at bounding box center [474, 123] width 14 height 7
click at [431, 121] on link "Cancel" at bounding box center [429, 124] width 19 height 10
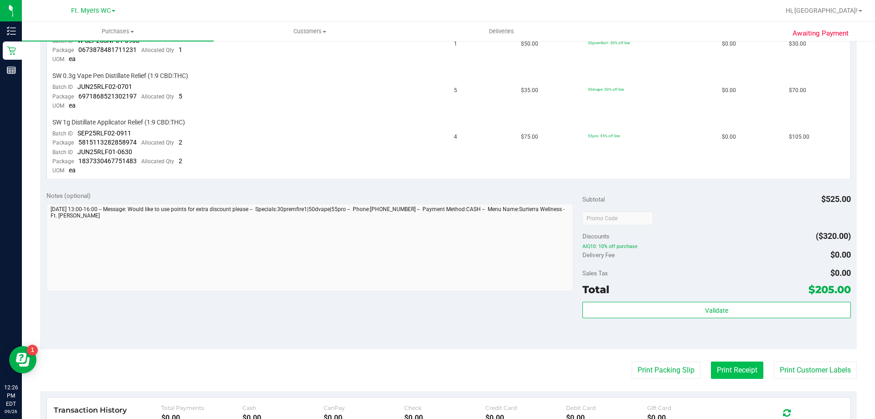
click at [725, 373] on button "Print Receipt" at bounding box center [737, 369] width 52 height 17
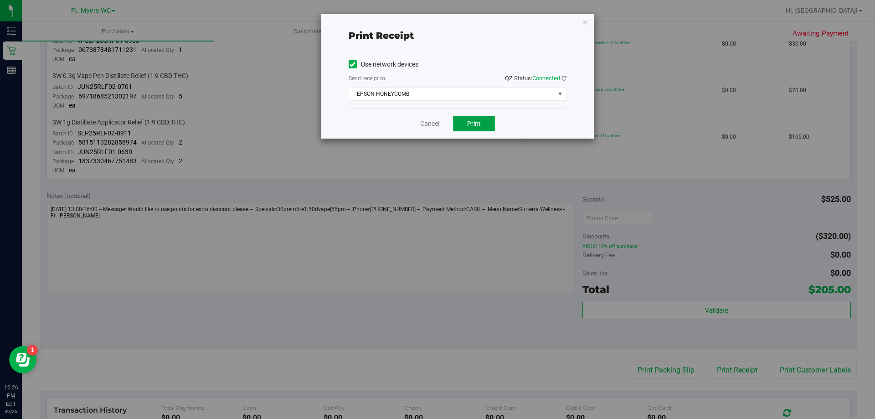
click at [492, 119] on button "Print" at bounding box center [474, 123] width 42 height 15
click at [477, 122] on span "Print" at bounding box center [474, 123] width 14 height 7
click at [433, 127] on link "Cancel" at bounding box center [429, 124] width 19 height 10
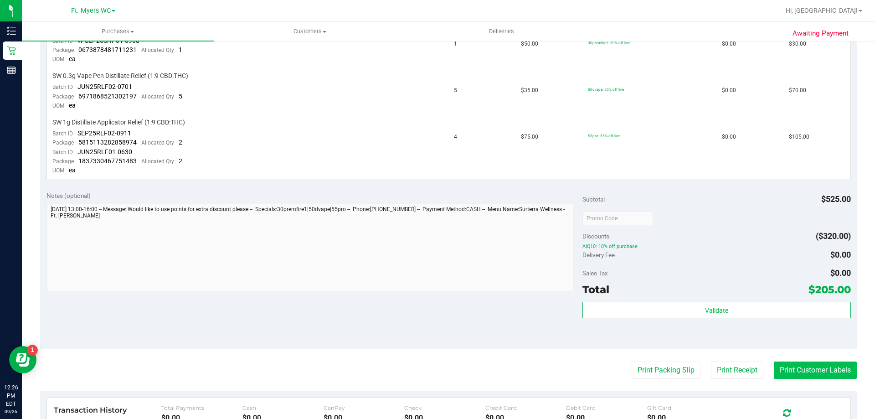
click at [800, 369] on button "Print Customer Labels" at bounding box center [815, 369] width 83 height 17
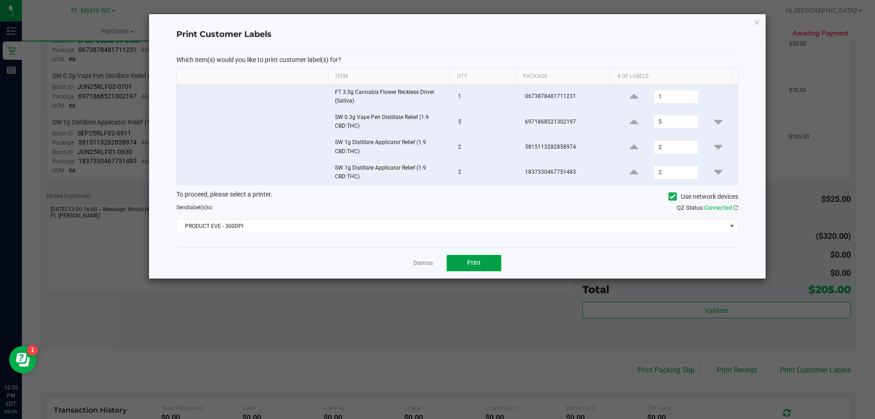
click at [467, 268] on button "Print" at bounding box center [474, 263] width 55 height 16
click at [430, 260] on link "Dismiss" at bounding box center [423, 263] width 20 height 8
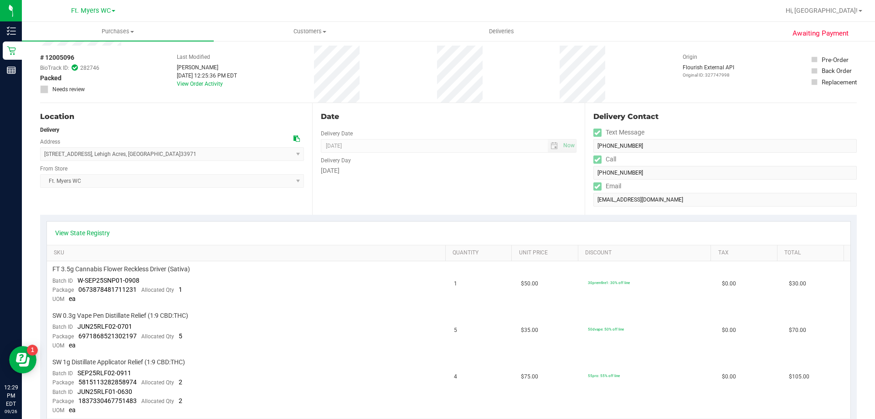
scroll to position [0, 0]
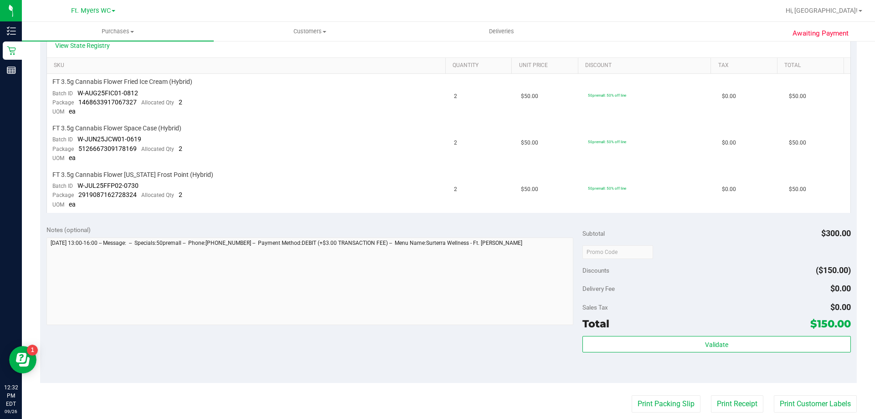
scroll to position [273, 0]
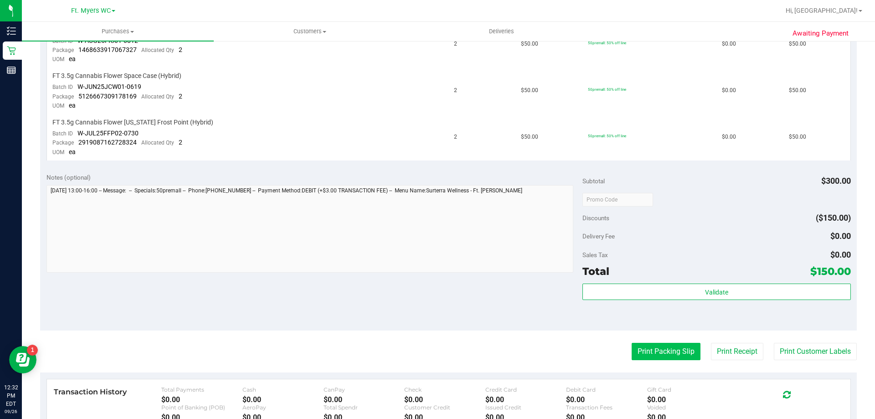
click at [644, 349] on button "Print Packing Slip" at bounding box center [666, 351] width 69 height 17
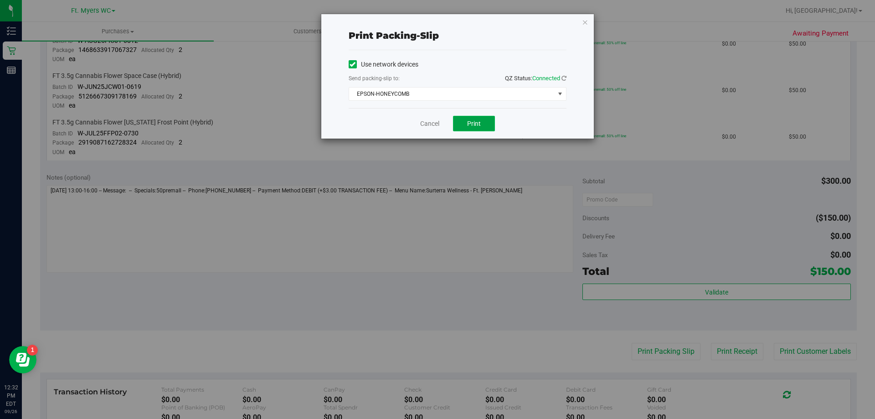
click at [490, 128] on button "Print" at bounding box center [474, 123] width 42 height 15
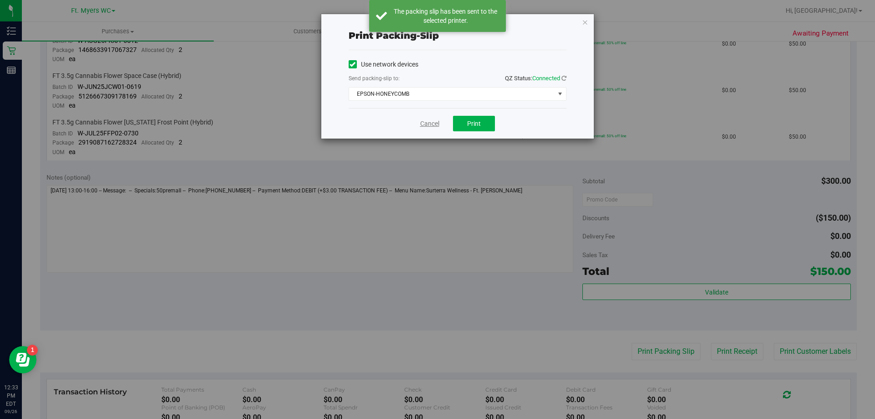
click at [424, 124] on link "Cancel" at bounding box center [429, 124] width 19 height 10
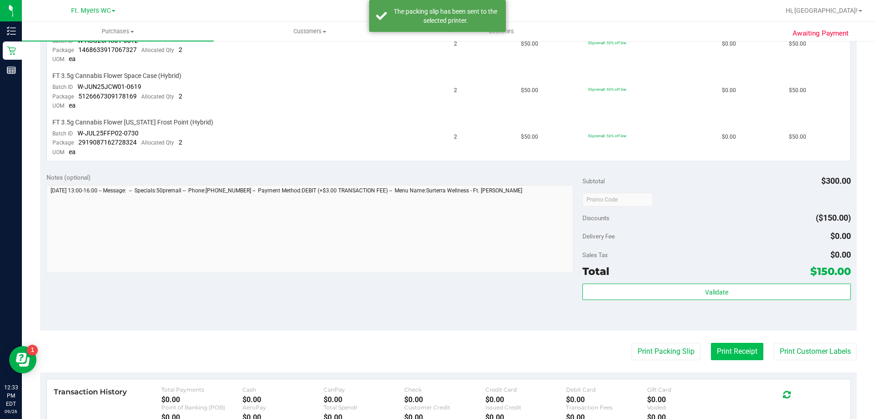
click at [717, 349] on button "Print Receipt" at bounding box center [737, 351] width 52 height 17
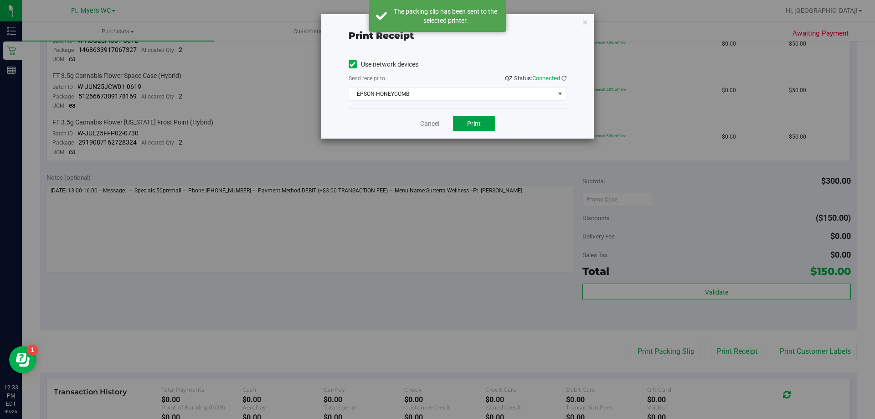
click at [474, 126] on span "Print" at bounding box center [474, 123] width 14 height 7
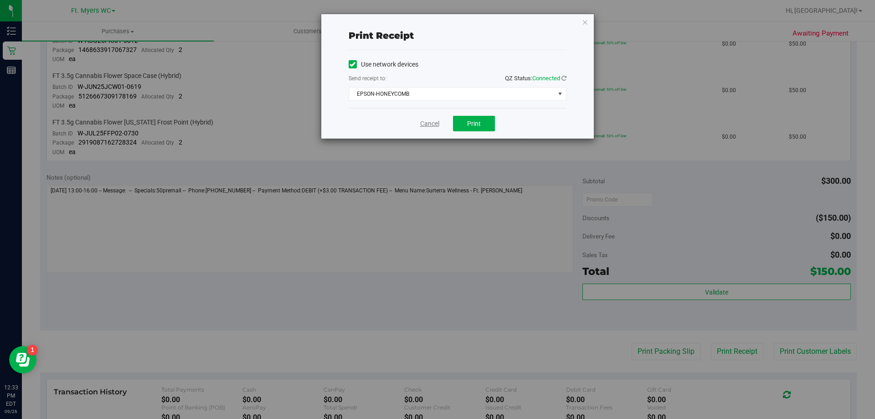
click at [434, 124] on link "Cancel" at bounding box center [429, 124] width 19 height 10
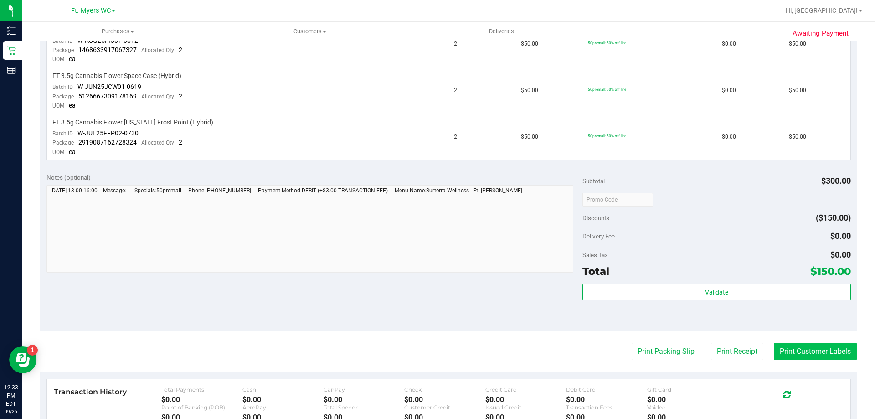
click at [834, 357] on button "Print Customer Labels" at bounding box center [815, 351] width 83 height 17
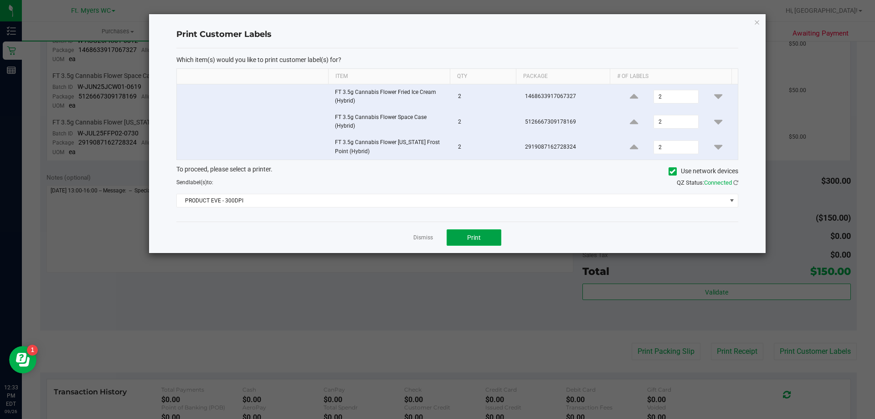
click at [484, 231] on button "Print" at bounding box center [474, 237] width 55 height 16
click at [422, 236] on link "Dismiss" at bounding box center [423, 238] width 20 height 8
